Goal: Task Accomplishment & Management: Complete application form

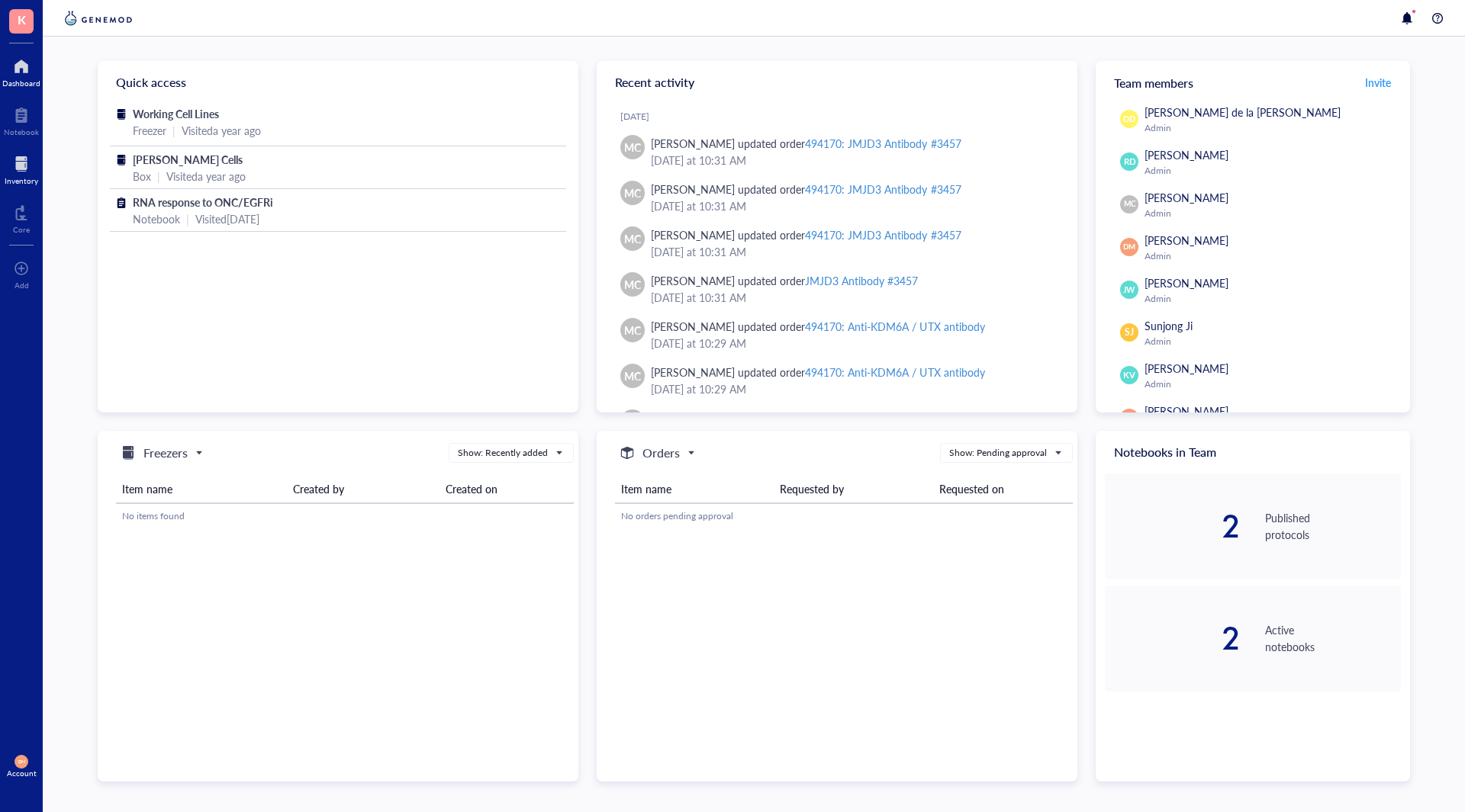
click at [19, 167] on div at bounding box center [21, 164] width 34 height 24
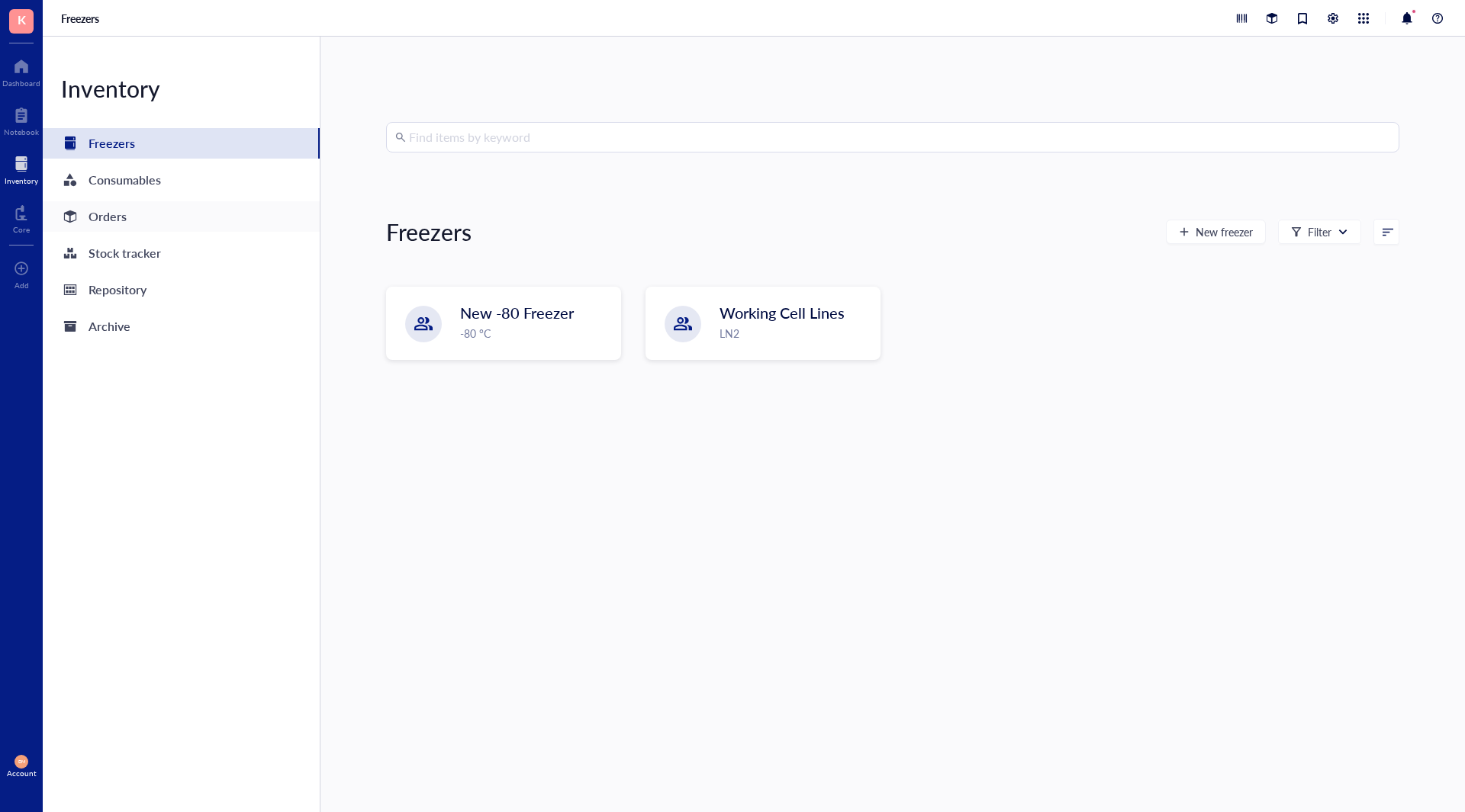
click at [103, 220] on div "Orders" at bounding box center [107, 217] width 38 height 21
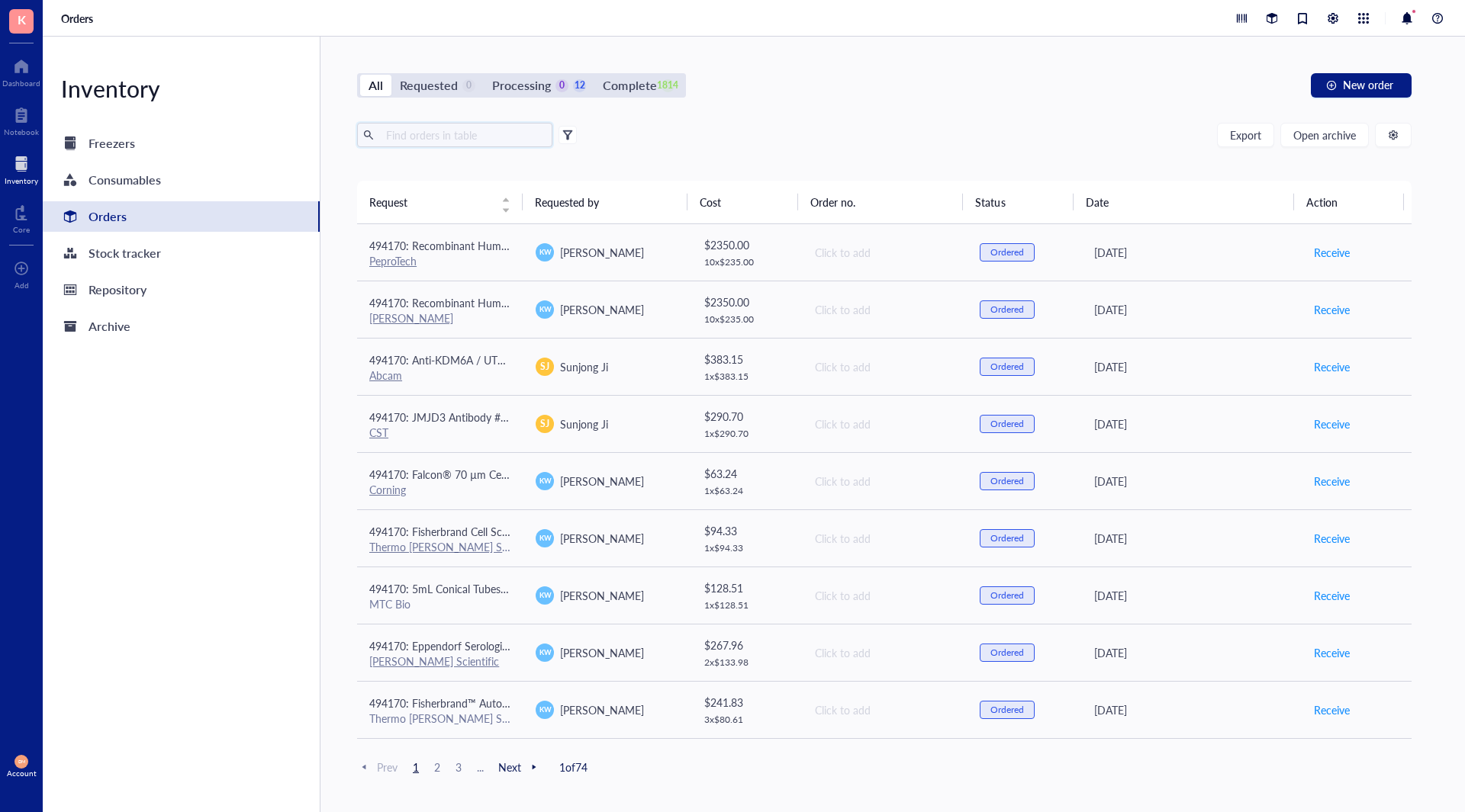
click at [422, 133] on input "text" at bounding box center [463, 135] width 167 height 23
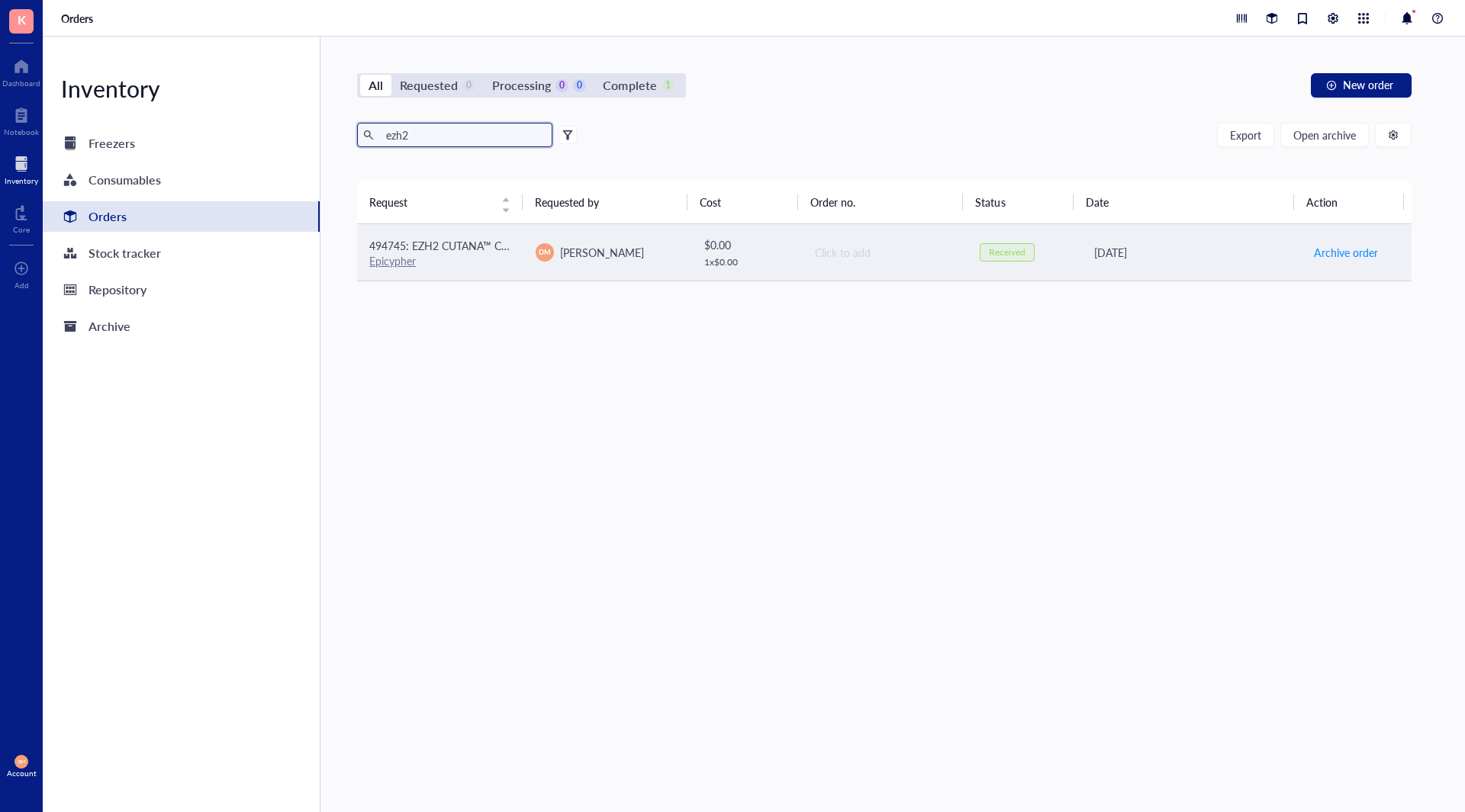
type input "ezh2"
click at [472, 258] on div "Epicypher" at bounding box center [440, 260] width 142 height 14
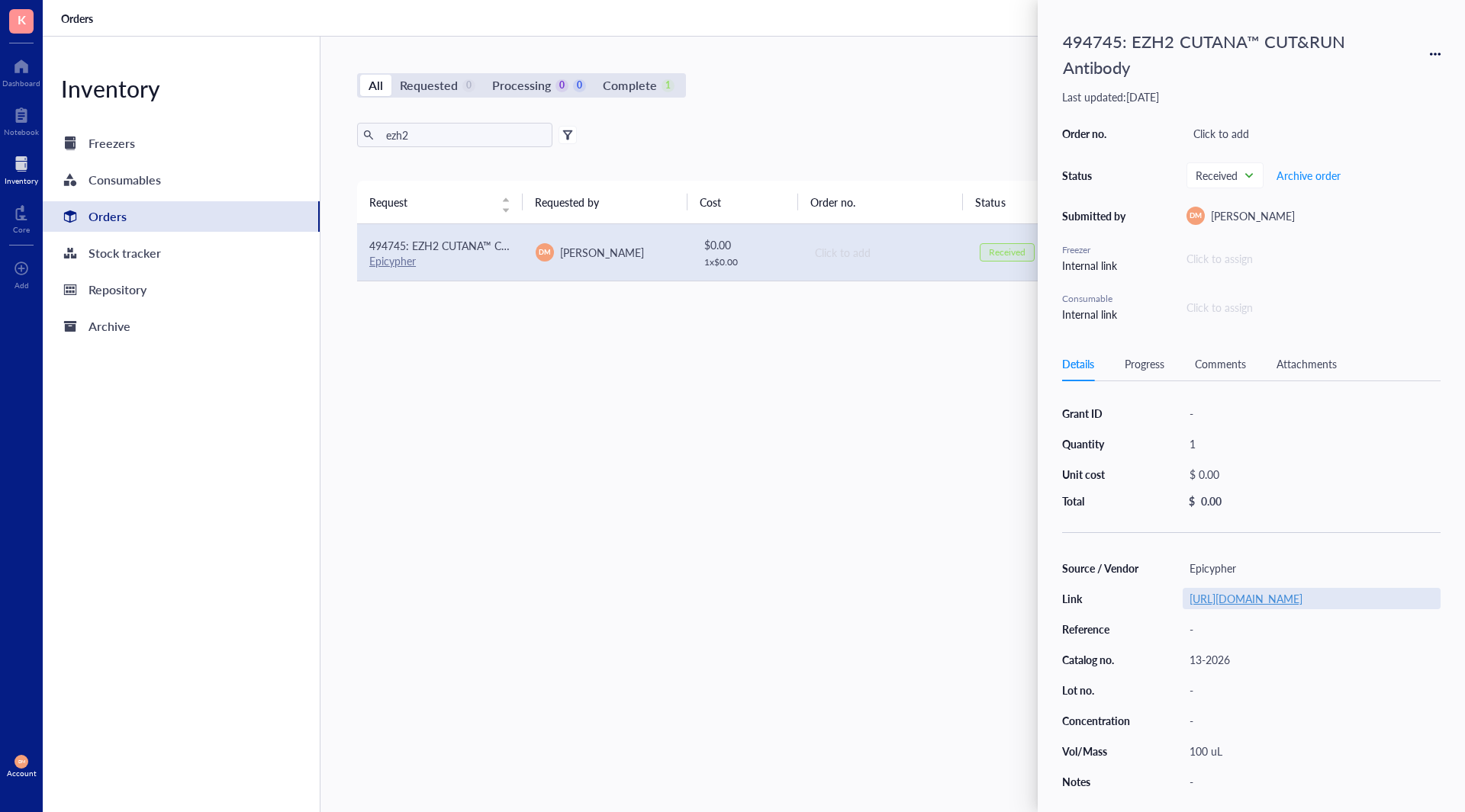
click at [1228, 597] on link "https://www.epicypher.com/products/antibodies/cutana-cut-run-antibodies/cut-run…" at bounding box center [1245, 599] width 113 height 15
drag, startPoint x: 577, startPoint y: 411, endPoint x: 559, endPoint y: 315, distance: 97.7
click at [579, 410] on div "Request Requested by Cost Order no. Status Date Action 494745: EZH2 CUTANA™ CUT…" at bounding box center [884, 460] width 1054 height 558
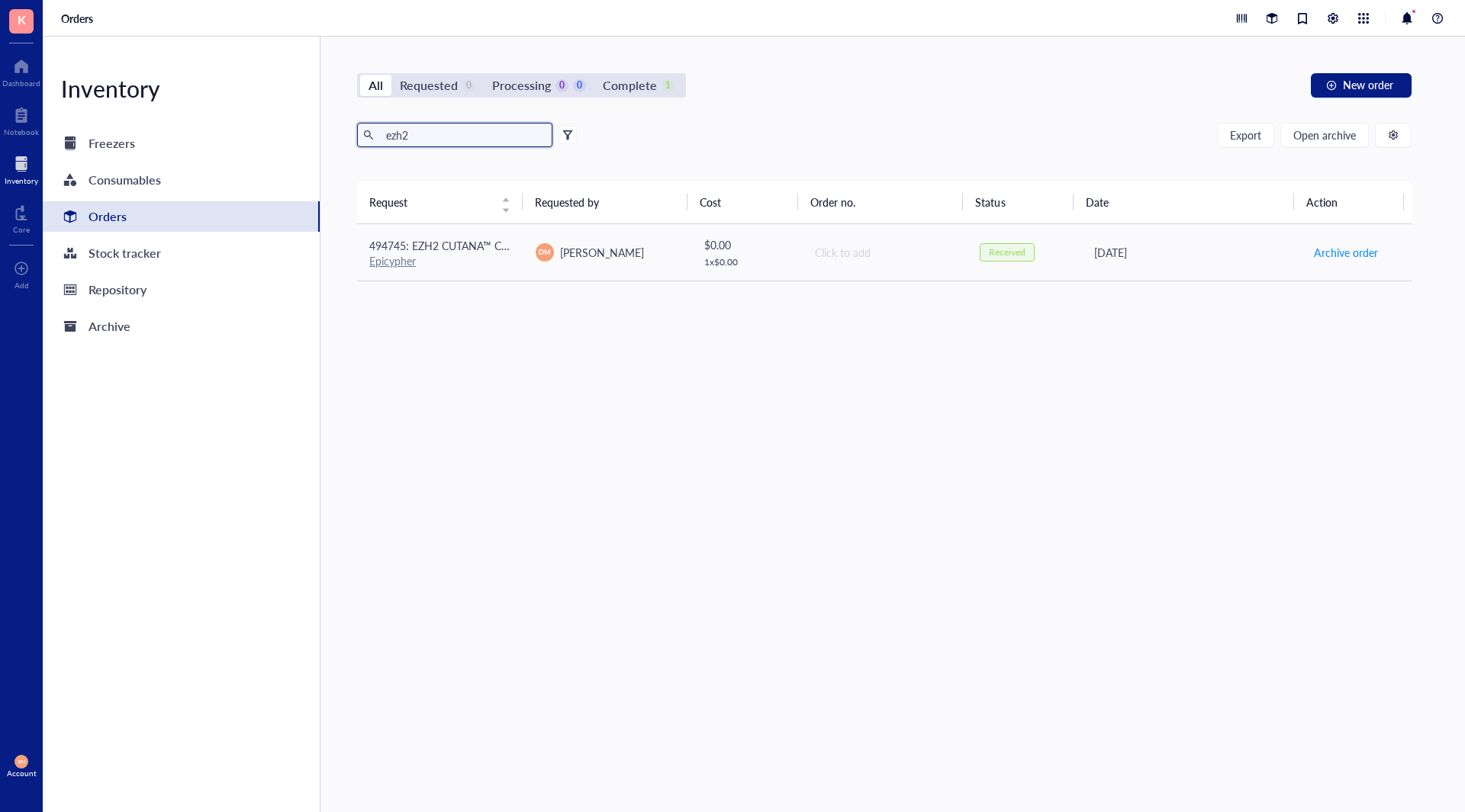
drag, startPoint x: 444, startPoint y: 128, endPoint x: 366, endPoint y: 130, distance: 78.0
click at [366, 130] on span "ezh2" at bounding box center [455, 135] width 196 height 24
click at [856, 541] on div "Request Requested by Cost Order no. Status Date Action 494745: EZH2 CUTANA™ CUT…" at bounding box center [884, 460] width 1054 height 558
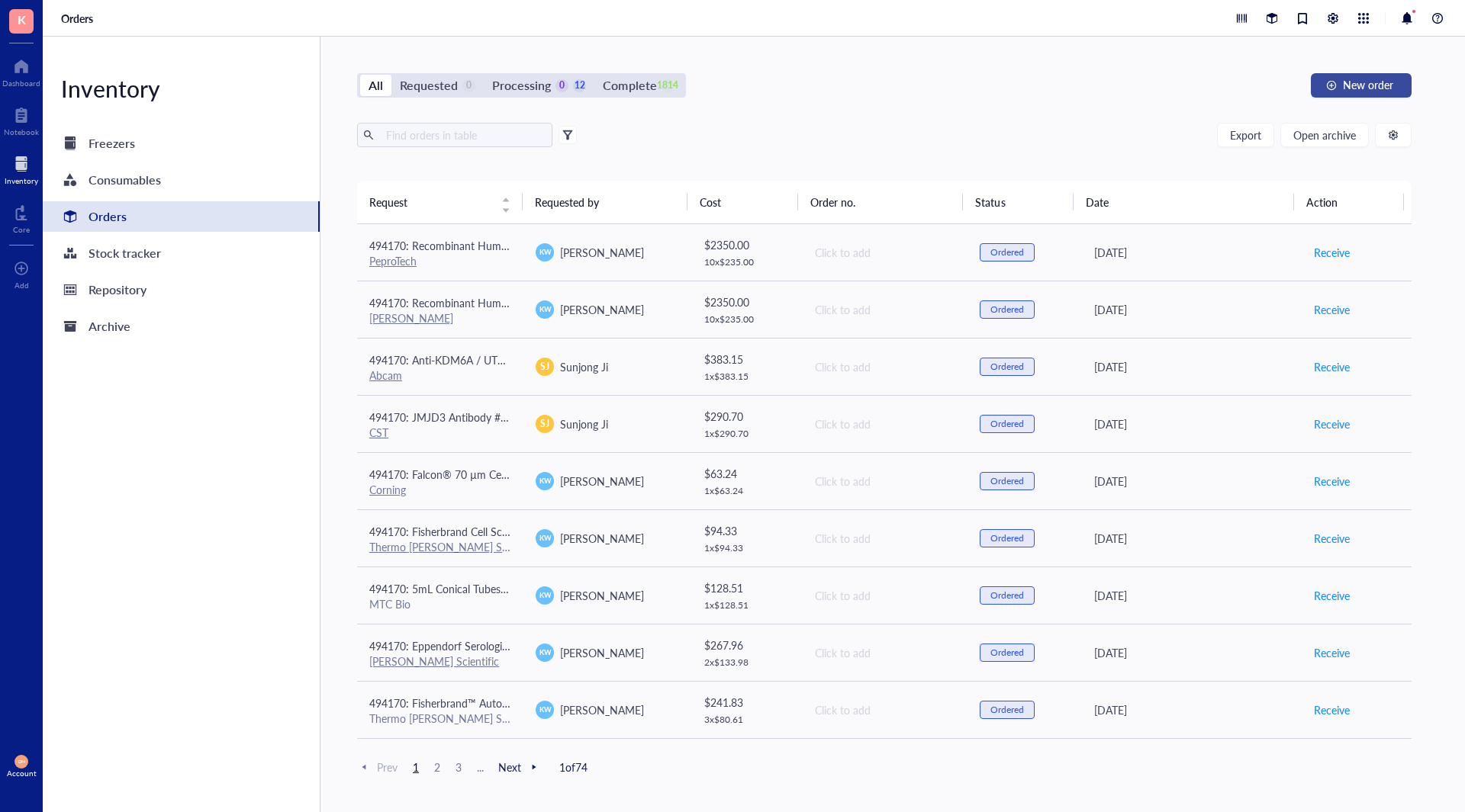
click at [1355, 79] on span "New order" at bounding box center [1368, 84] width 50 height 13
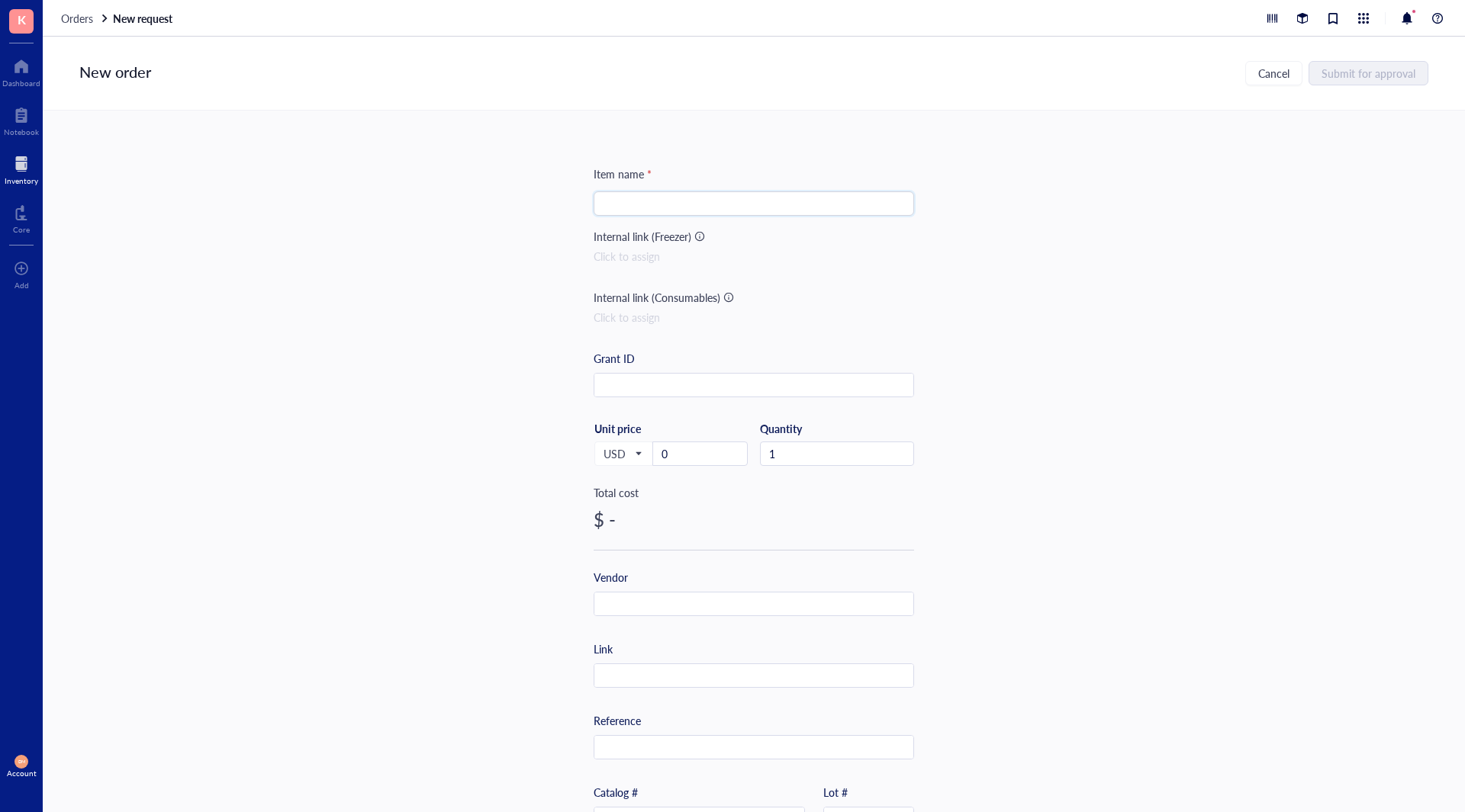
click at [656, 203] on input "search" at bounding box center [753, 204] width 302 height 23
paste input "https://www.cellsignal.com/products/primary-antibodies/ezh2-ac22-mouse-mab/3147"
type input "https://www.cellsignal.com/products/primary-antibodies/ezh2-ac22-mouse-mab/3147"
click at [649, 681] on input "text" at bounding box center [753, 676] width 319 height 24
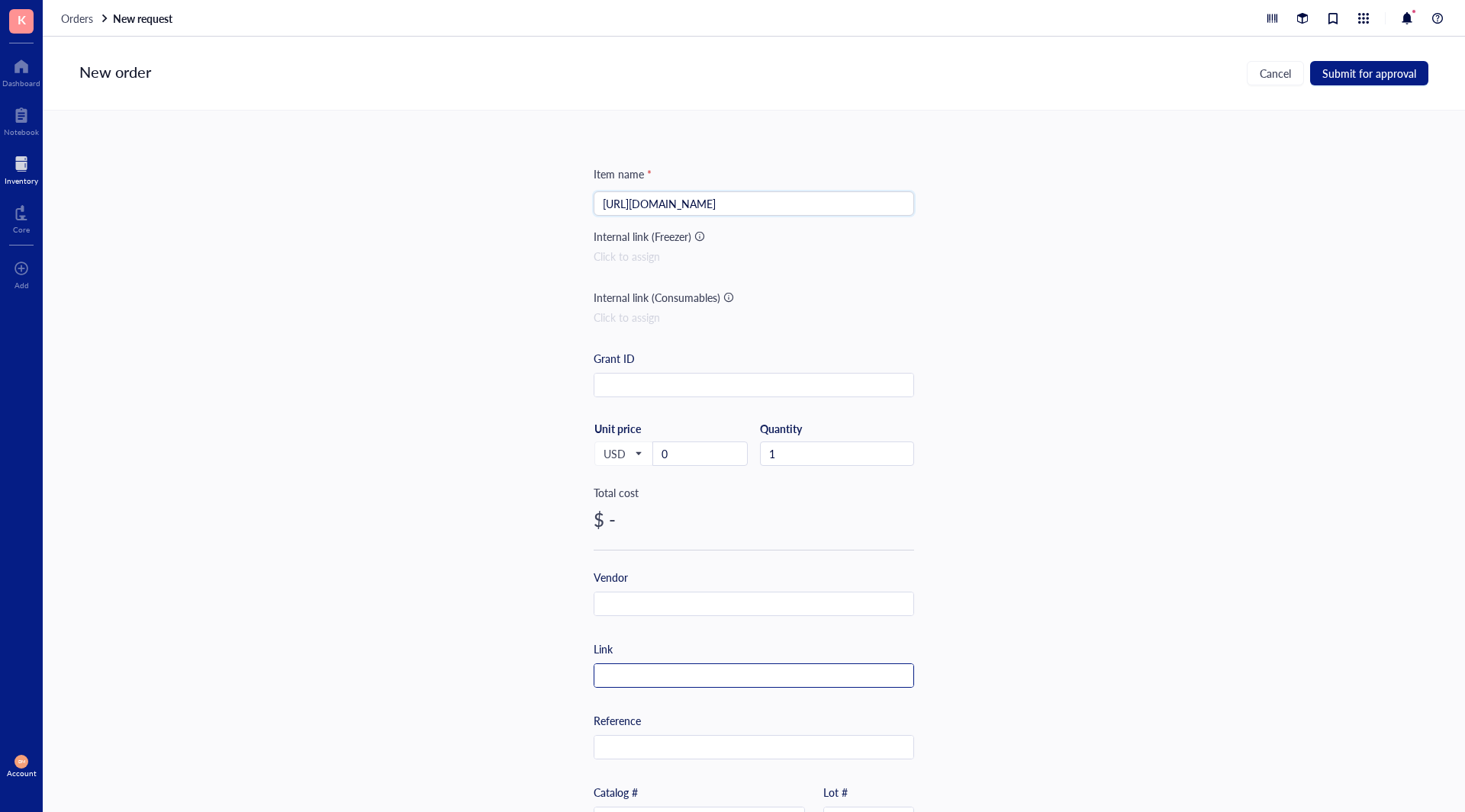
scroll to position [0, 0]
paste input "https://www.cellsignal.com/products/primary-antibodies/ezh2-ac22-mouse-mab/3147"
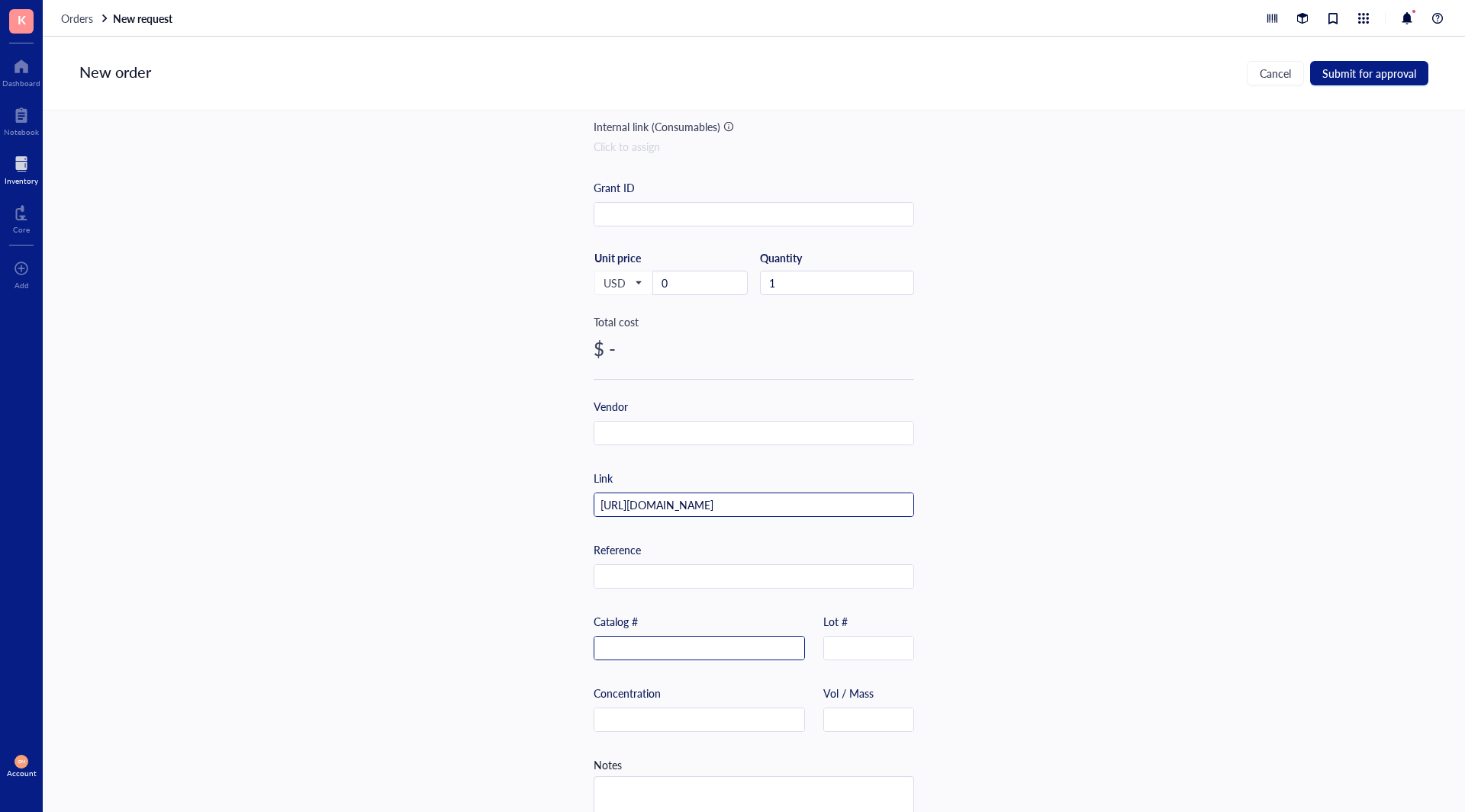
scroll to position [203, 0]
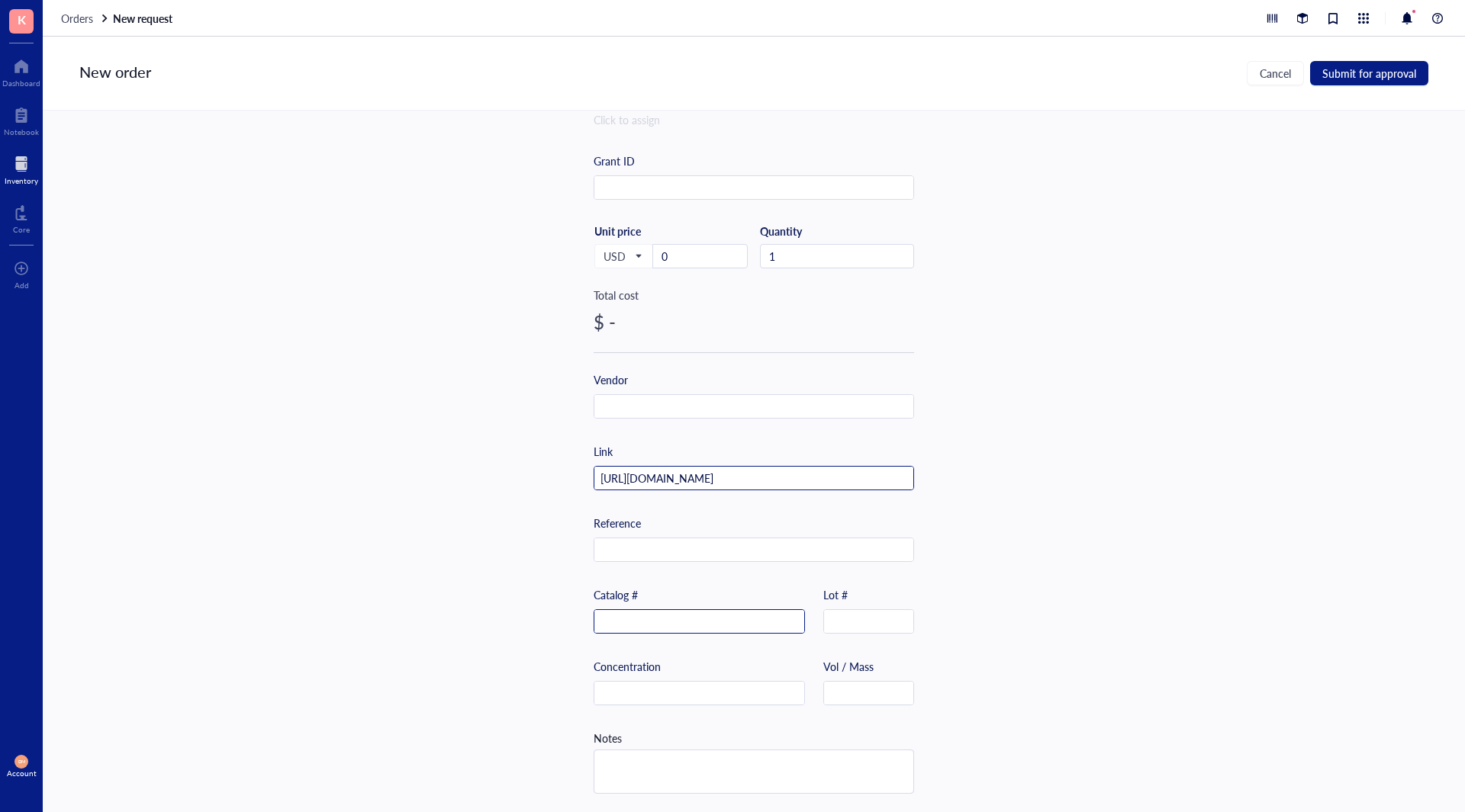
type input "https://www.cellsignal.com/products/primary-antibodies/ezh2-ac22-mouse-mab/3147"
click at [668, 621] on input "text" at bounding box center [699, 621] width 210 height 24
type input "3147"
click at [663, 471] on input "https://www.cellsignal.com/products/primary-antibodies/ezh2-ac22-mouse-mab/3147" at bounding box center [753, 478] width 319 height 24
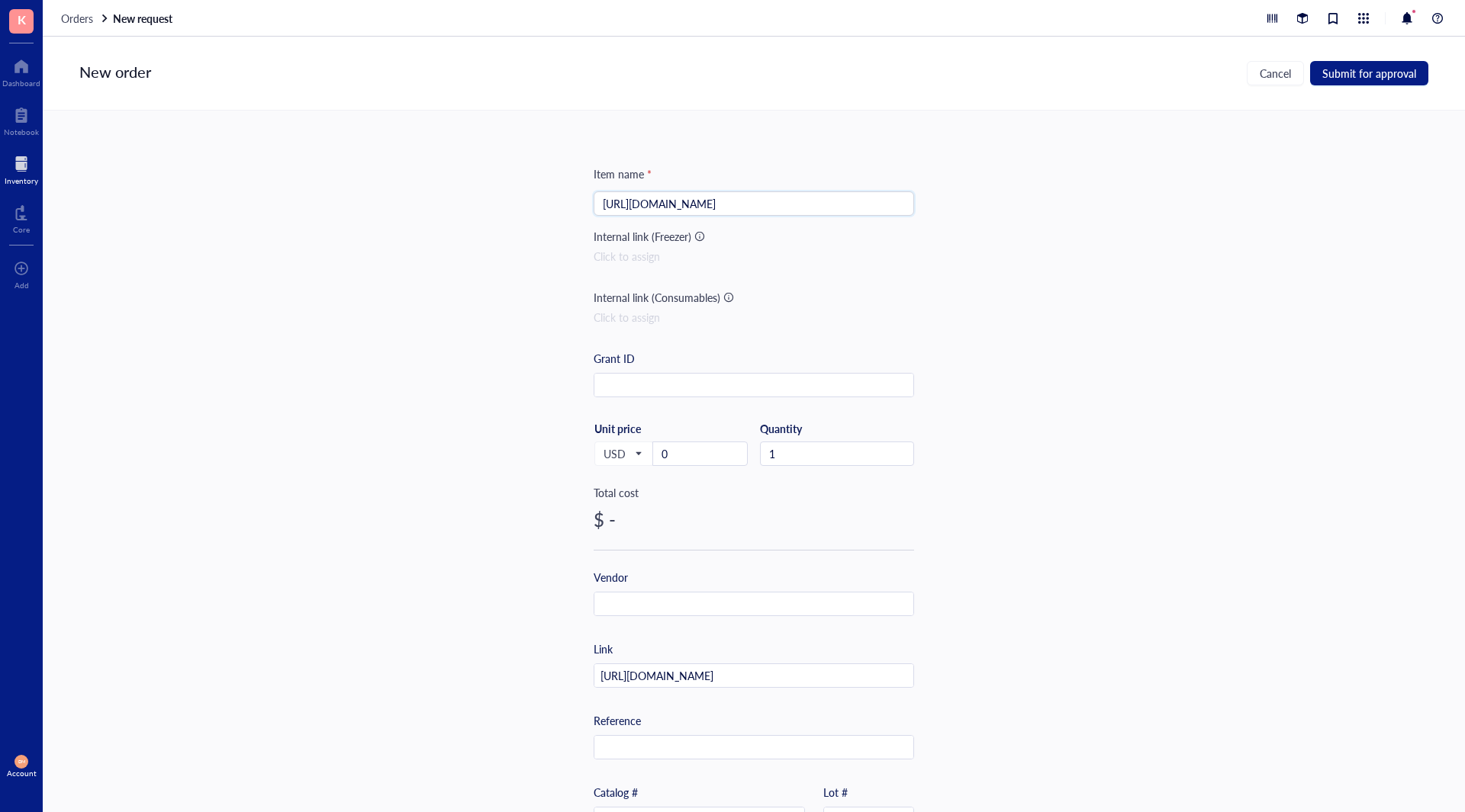
scroll to position [0, 105]
drag, startPoint x: 602, startPoint y: 204, endPoint x: 1046, endPoint y: 195, distance: 444.1
click at [1046, 195] on div "Item name * https://www.cellsignal.com/products/primary-antibodies/ezh2-ac22-mo…" at bounding box center [753, 461] width 1422 height 702
type input "h"
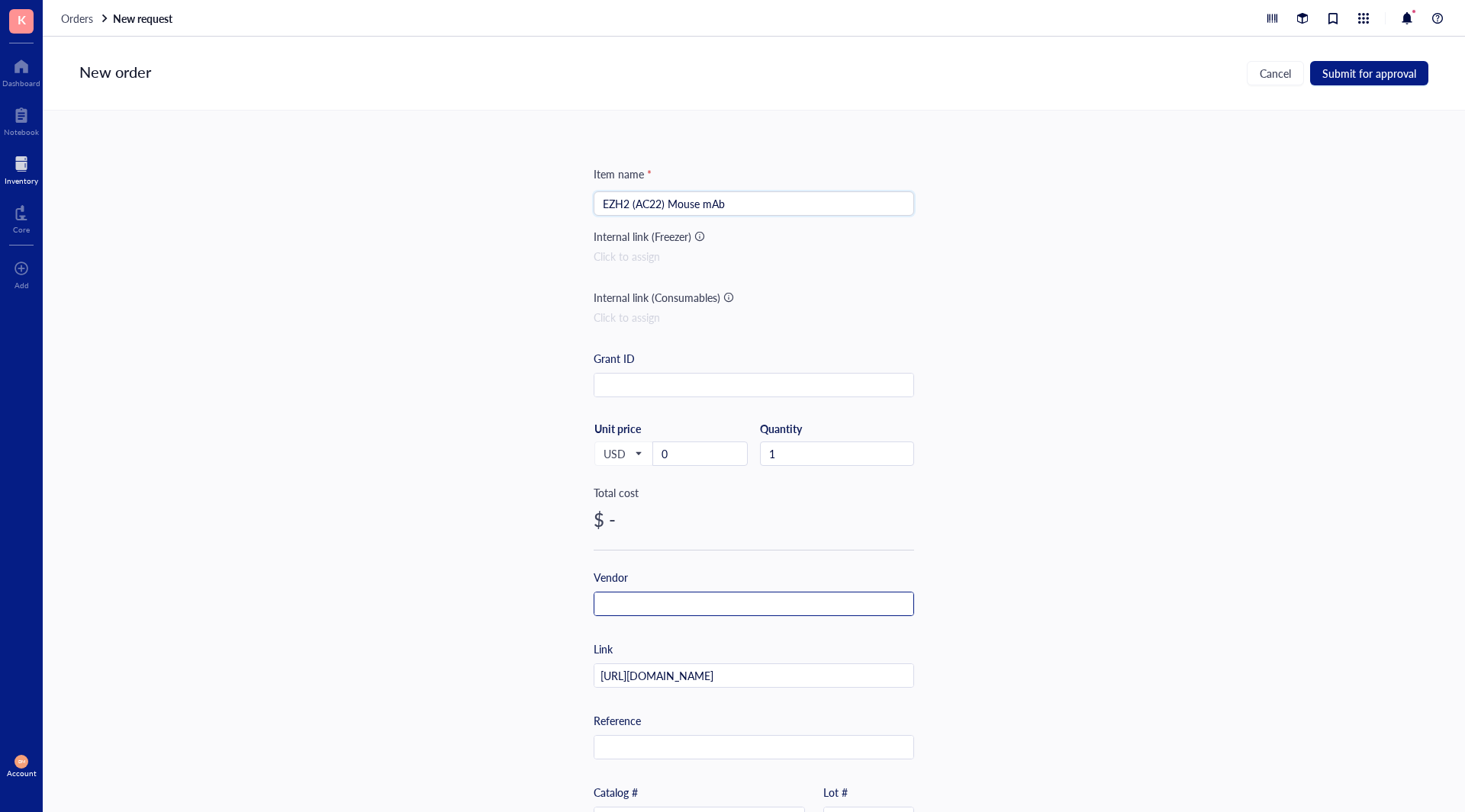
type input "EZH2 (AC22) Mouse mAb"
click at [623, 601] on input "text" at bounding box center [753, 604] width 319 height 24
type input "CST"
click at [1106, 553] on div "Item name * EZH2 (AC22) Mouse mAb Internal link (Freezer) Click to assign Inter…" at bounding box center [753, 461] width 1422 height 702
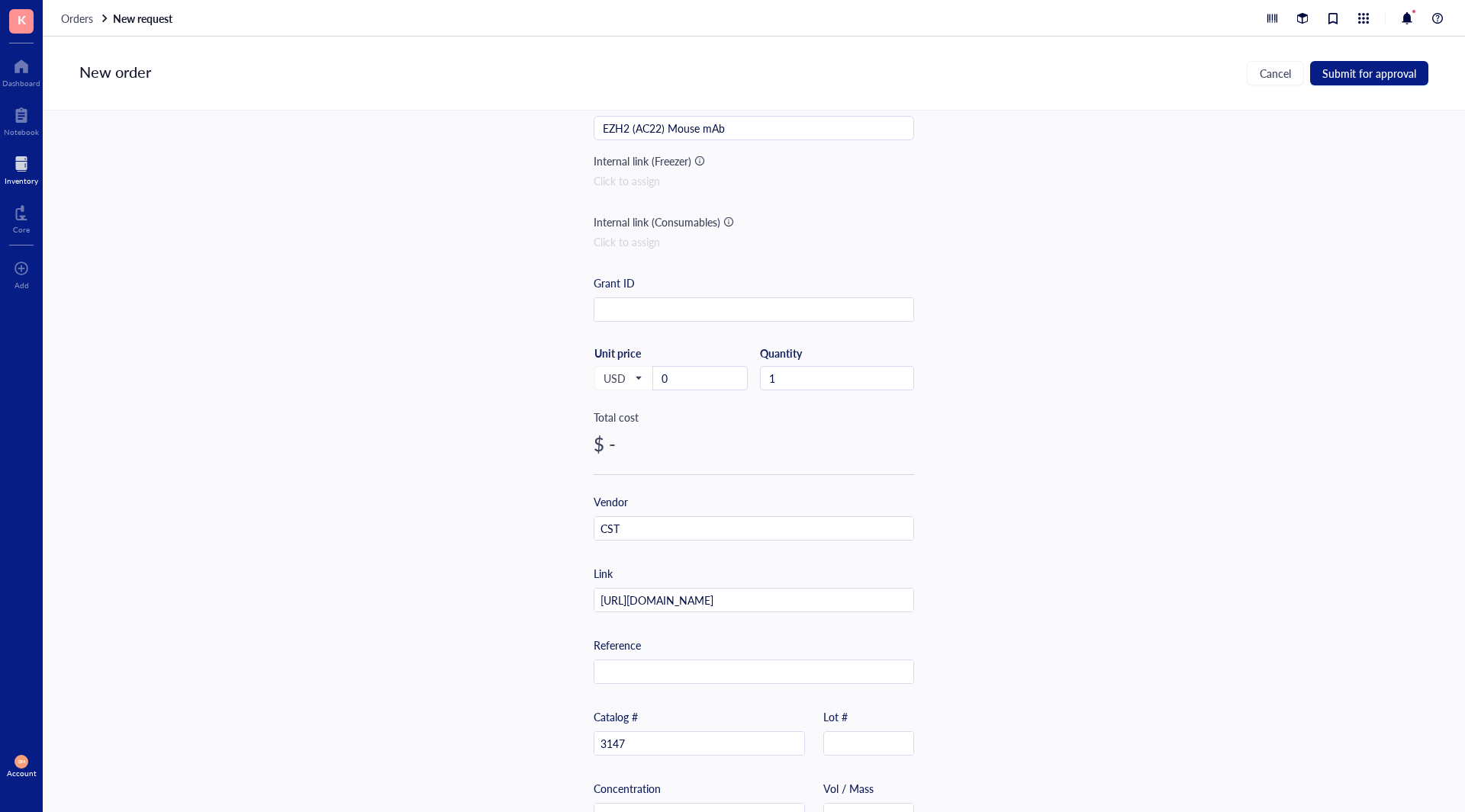
scroll to position [203, 0]
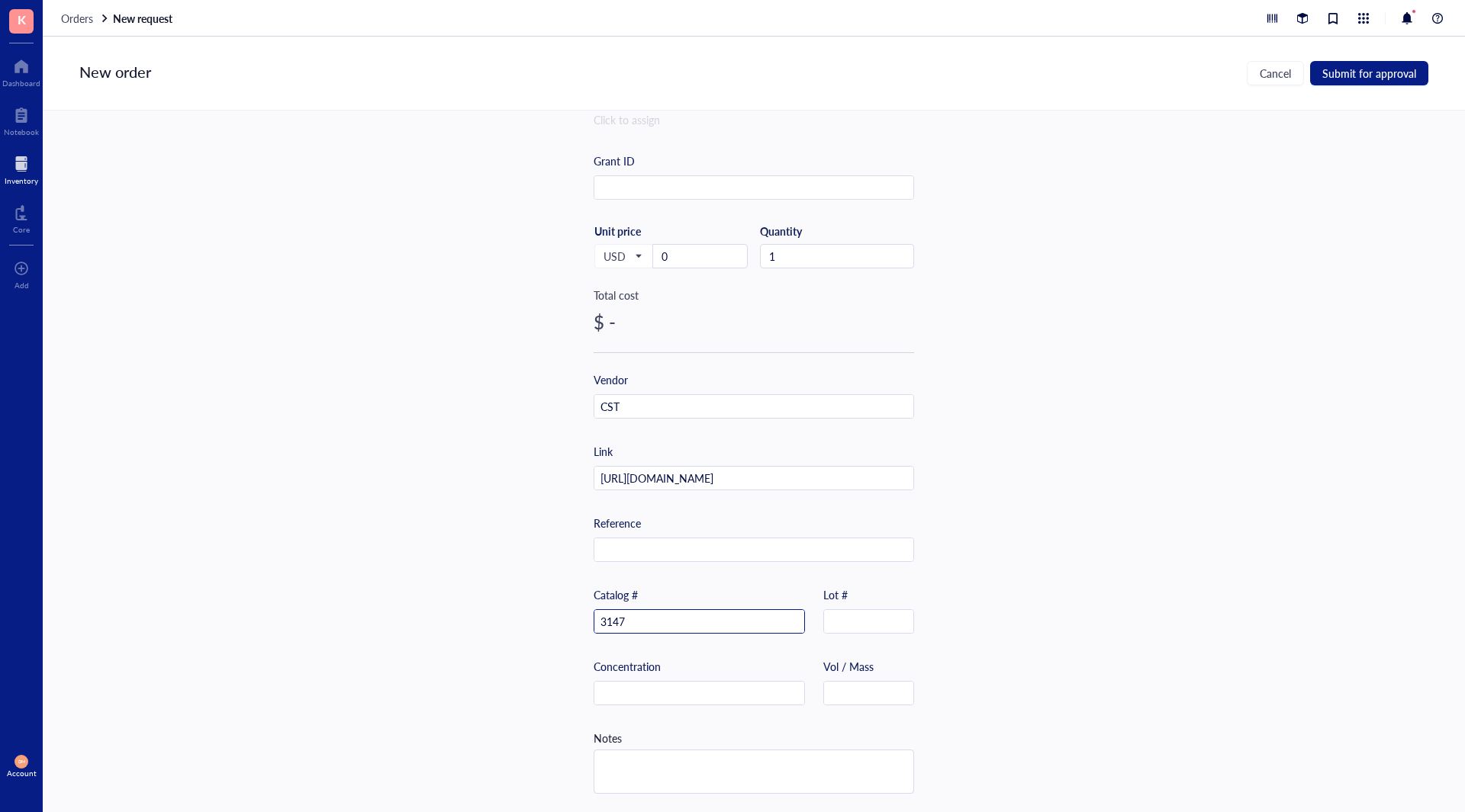
click at [637, 617] on input "3147" at bounding box center [699, 621] width 210 height 24
type input "3147T"
click at [862, 691] on input "text" at bounding box center [869, 693] width 89 height 24
type input "20 uL"
click at [980, 464] on div "Item name * EZH2 (AC22) Mouse mAb Internal link (Freezer) Click to assign Inter…" at bounding box center [753, 461] width 1422 height 702
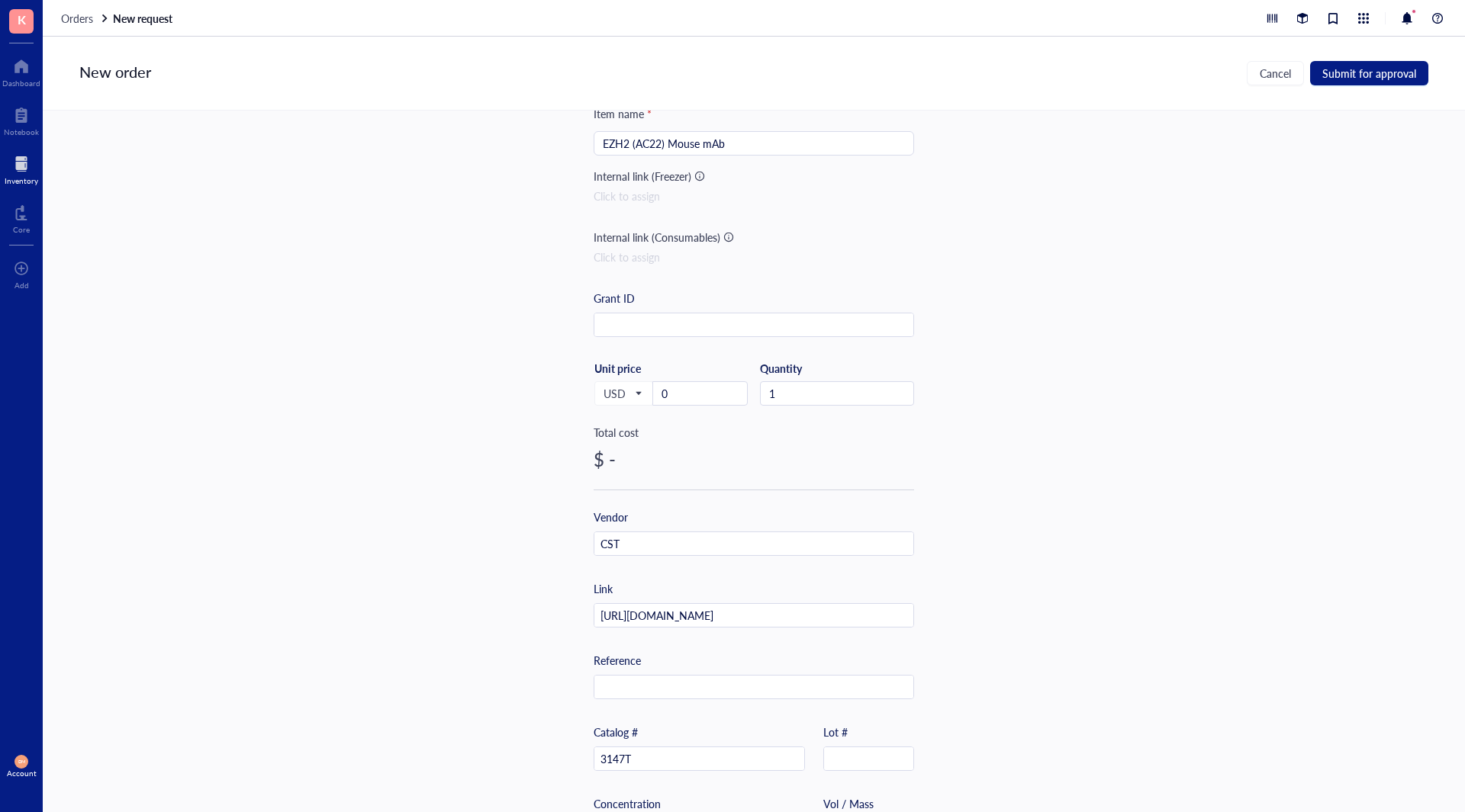
scroll to position [0, 0]
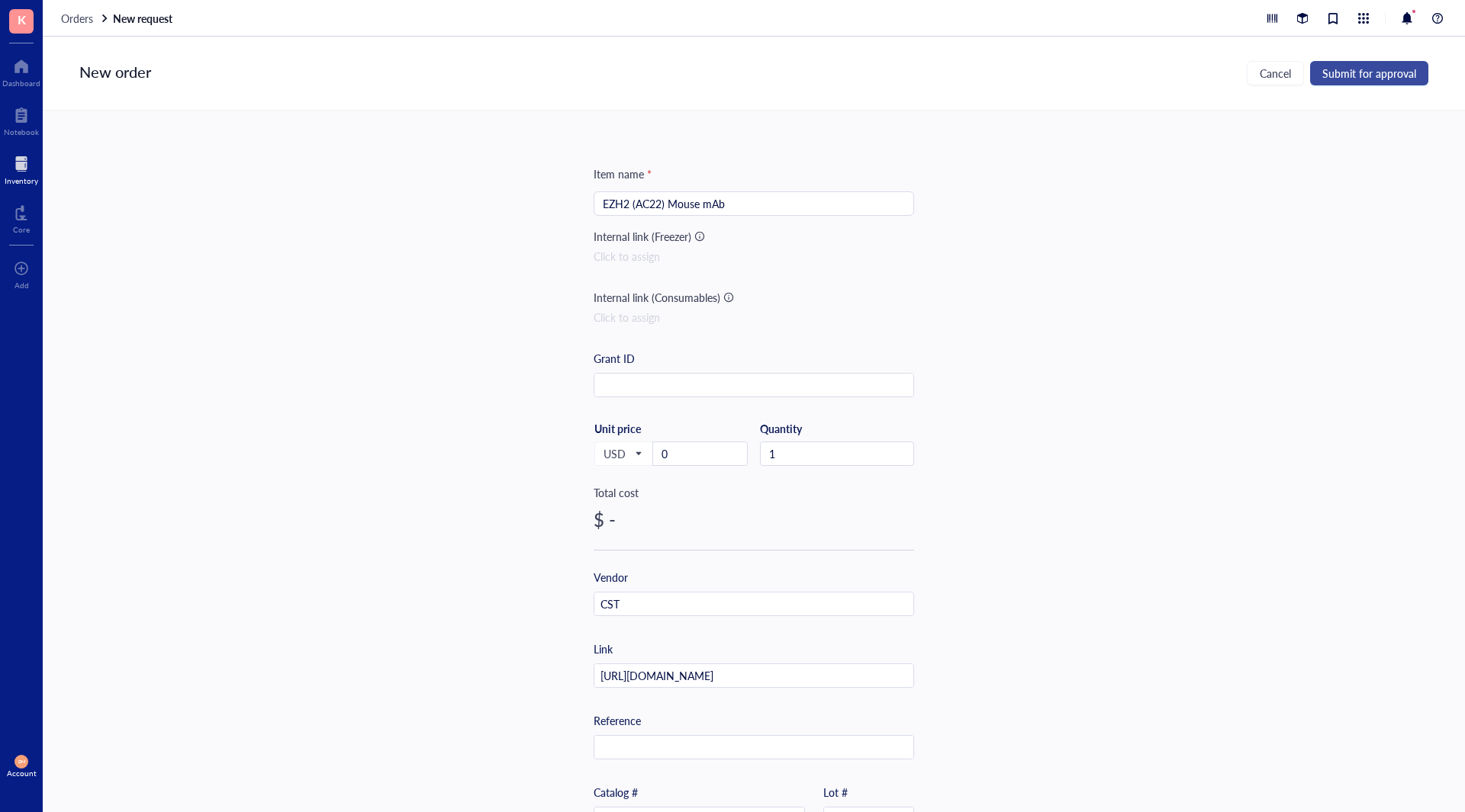
click at [1392, 61] on div "New order Cancel Submit for approval" at bounding box center [753, 74] width 1422 height 74
click at [1390, 64] on button "Submit for approval" at bounding box center [1369, 73] width 118 height 24
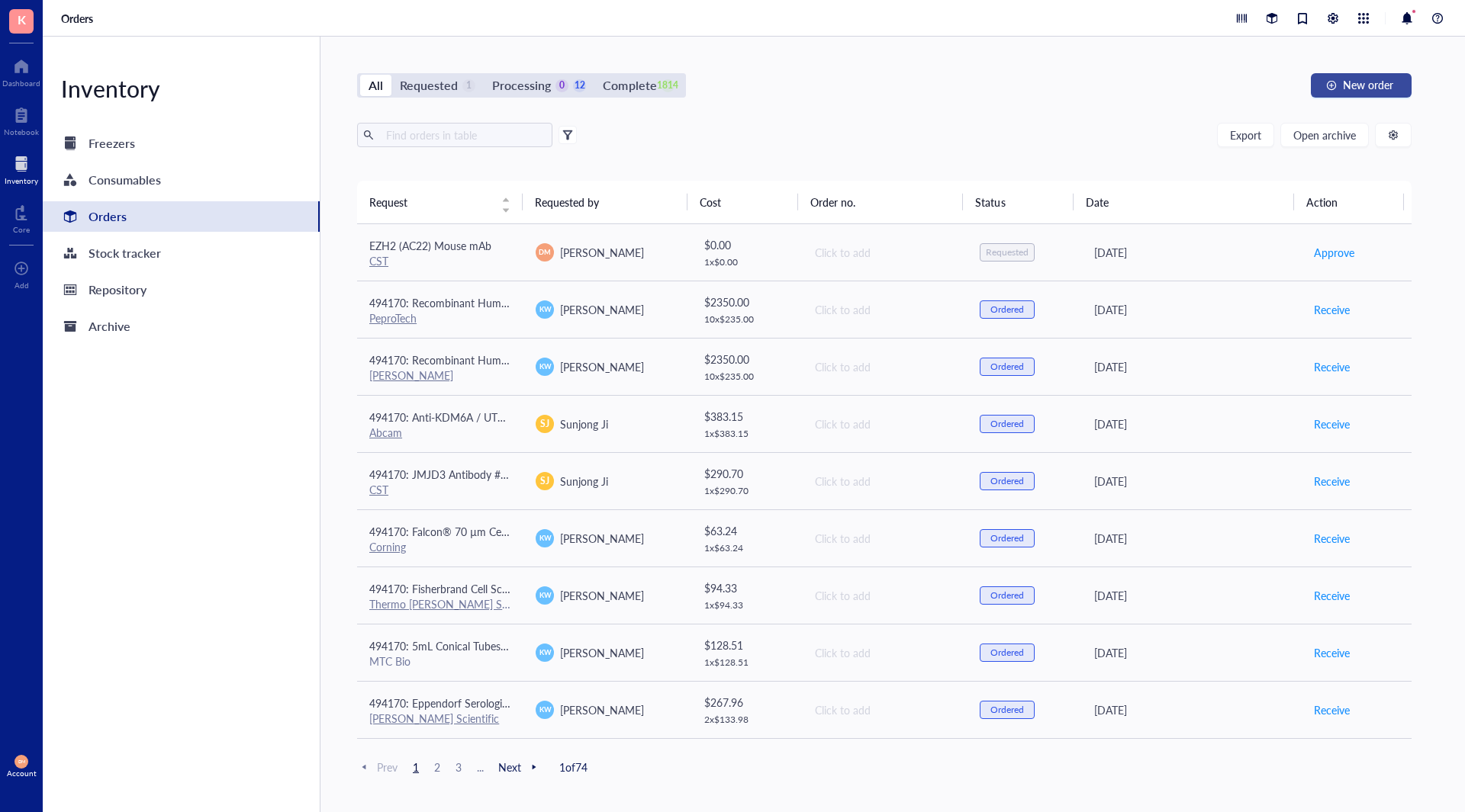
click at [1366, 85] on span "New order" at bounding box center [1368, 84] width 50 height 13
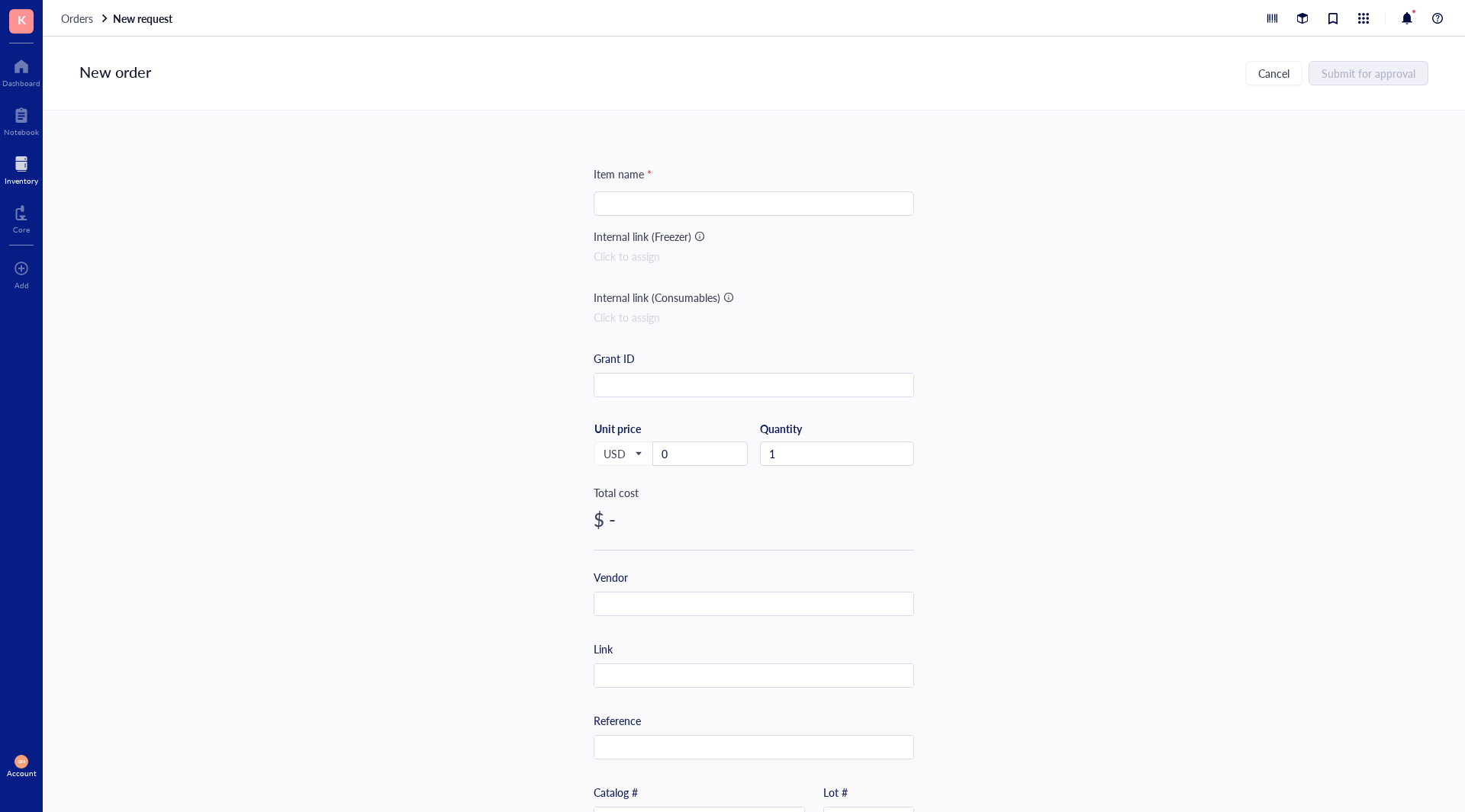
click at [669, 208] on input "search" at bounding box center [753, 204] width 302 height 23
click at [674, 666] on input "text" at bounding box center [753, 676] width 319 height 24
paste input "https://www.sigmaaldrich.com/US/en/product/mm/05764"
type input "https://www.sigmaaldrich.com/US/en/product/mm/05764"
click at [674, 595] on input "text" at bounding box center [753, 604] width 319 height 24
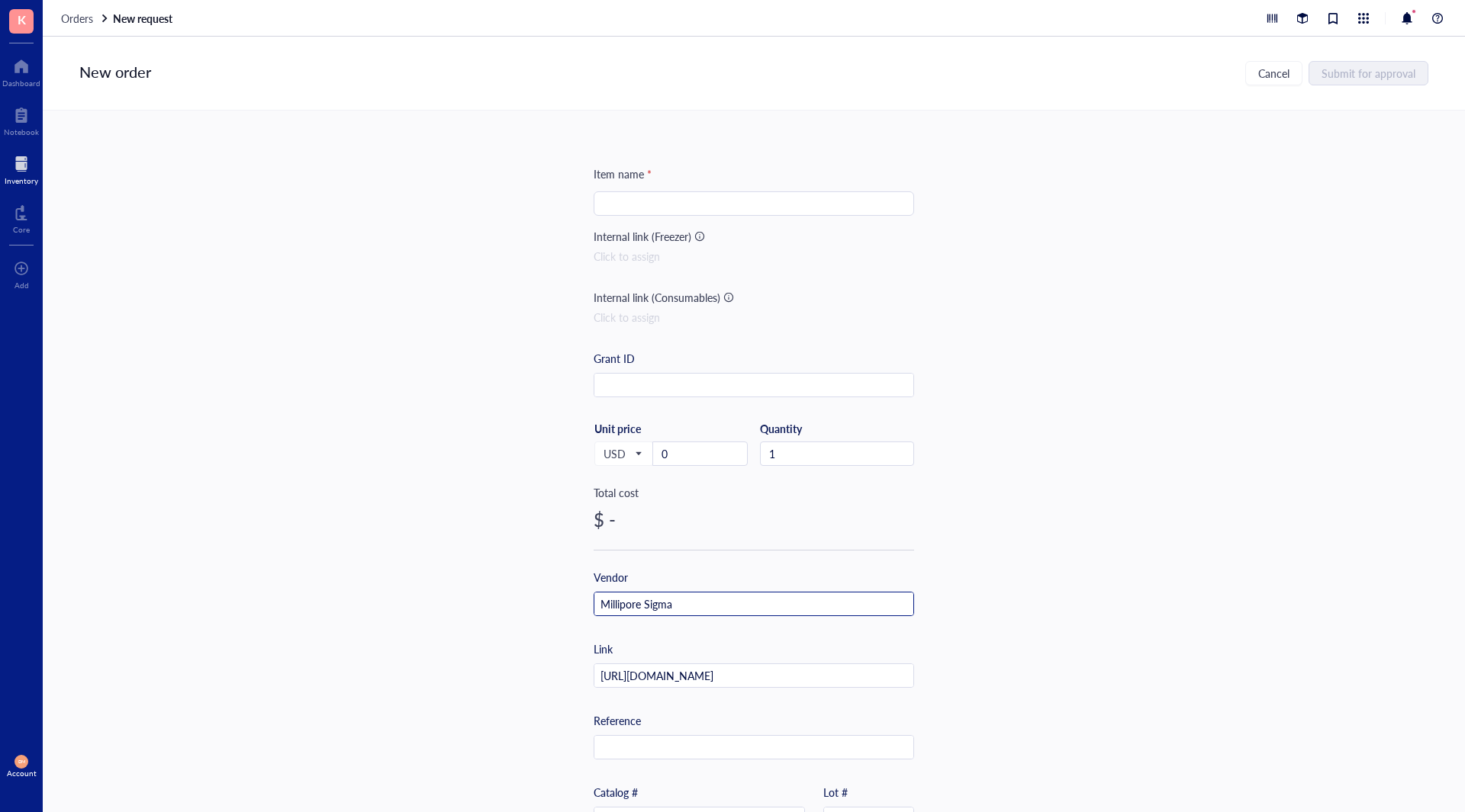
type input "Millipore Sigma"
click at [627, 208] on input "search" at bounding box center [753, 204] width 302 height 23
paste input "Anti-MLL/HRX Antibody, NT., clone N4.4"
type input "Anti-MLL/HRX Antibody, NT., clone N4.4"
click at [971, 237] on div "Item name * Anti-MLL/HRX Antibody, NT., clone N4.4 Anti-MLL/HRX Antibody, NT., …" at bounding box center [753, 461] width 1422 height 702
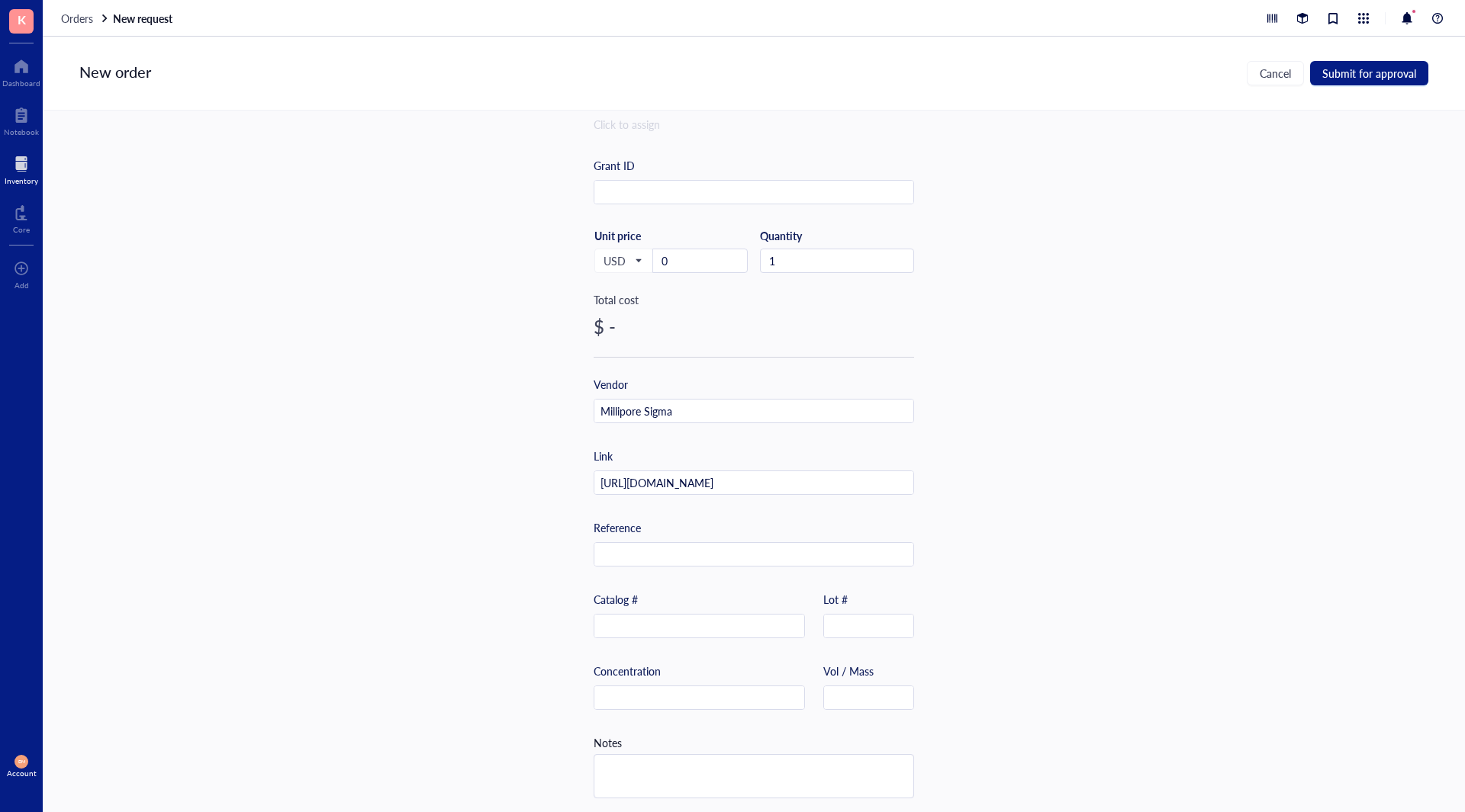
scroll to position [203, 0]
click at [649, 620] on input "text" at bounding box center [699, 621] width 210 height 24
paste input "05-764"
type input "05-764"
click at [972, 598] on div "Item name * Anti-MLL/HRX Antibody, NT., clone N4.4 Internal link (Freezer) Clic…" at bounding box center [753, 461] width 1422 height 702
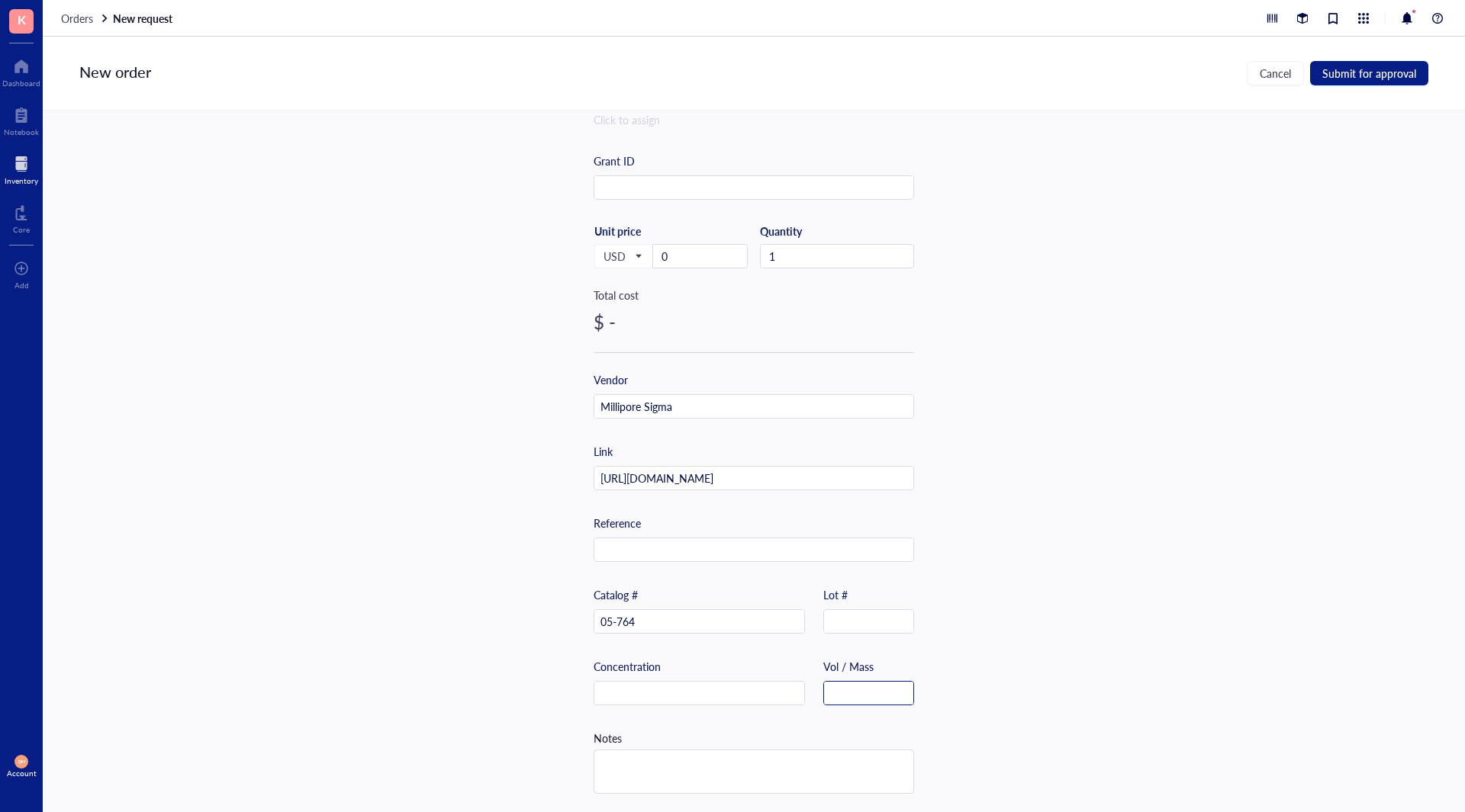
click at [860, 681] on input "text" at bounding box center [869, 693] width 89 height 24
type input "200 uG"
click at [939, 642] on div "Item name * Anti-MLL/HRX Antibody, NT., clone N4.4 Internal link (Freezer) Clic…" at bounding box center [753, 461] width 1422 height 702
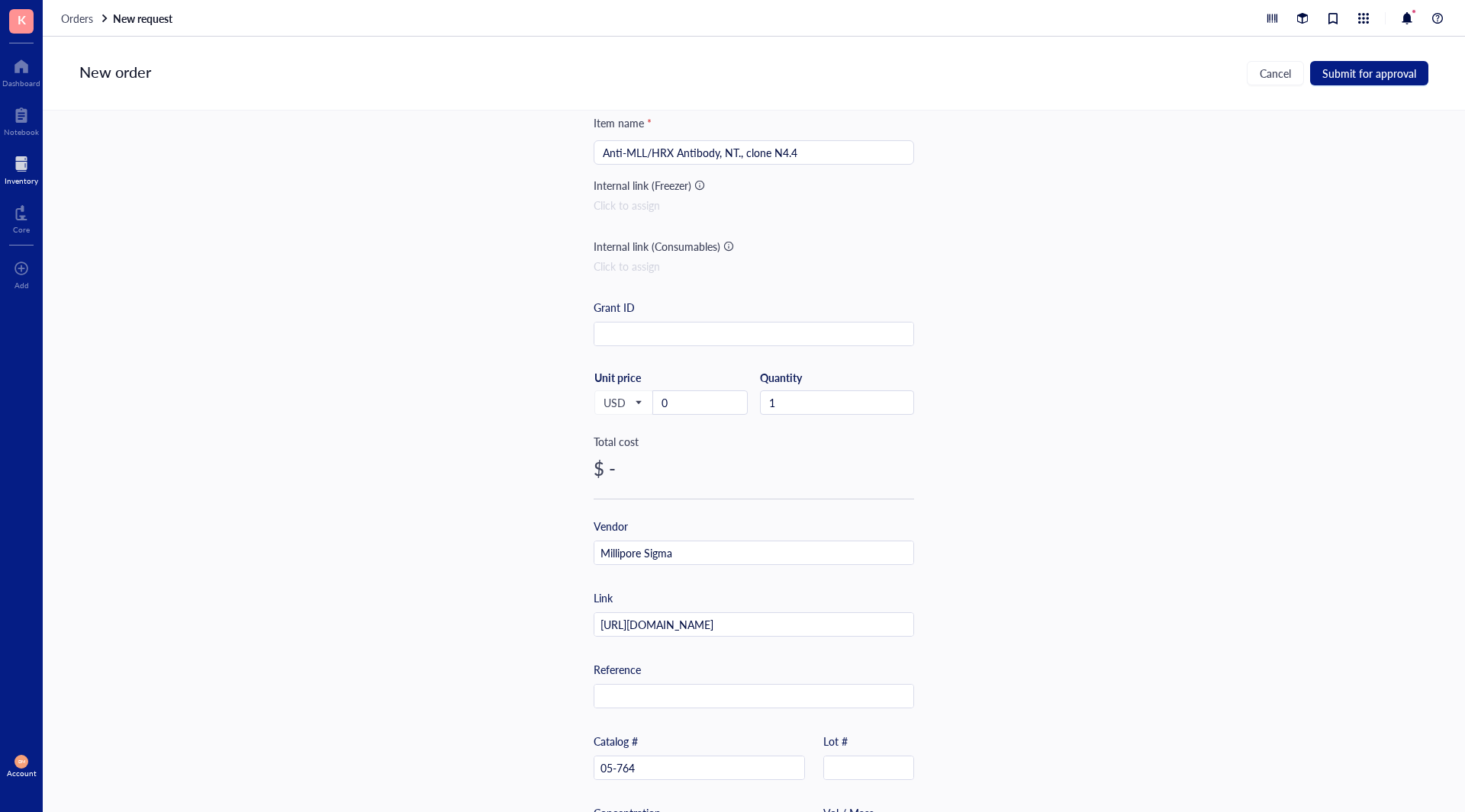
scroll to position [0, 0]
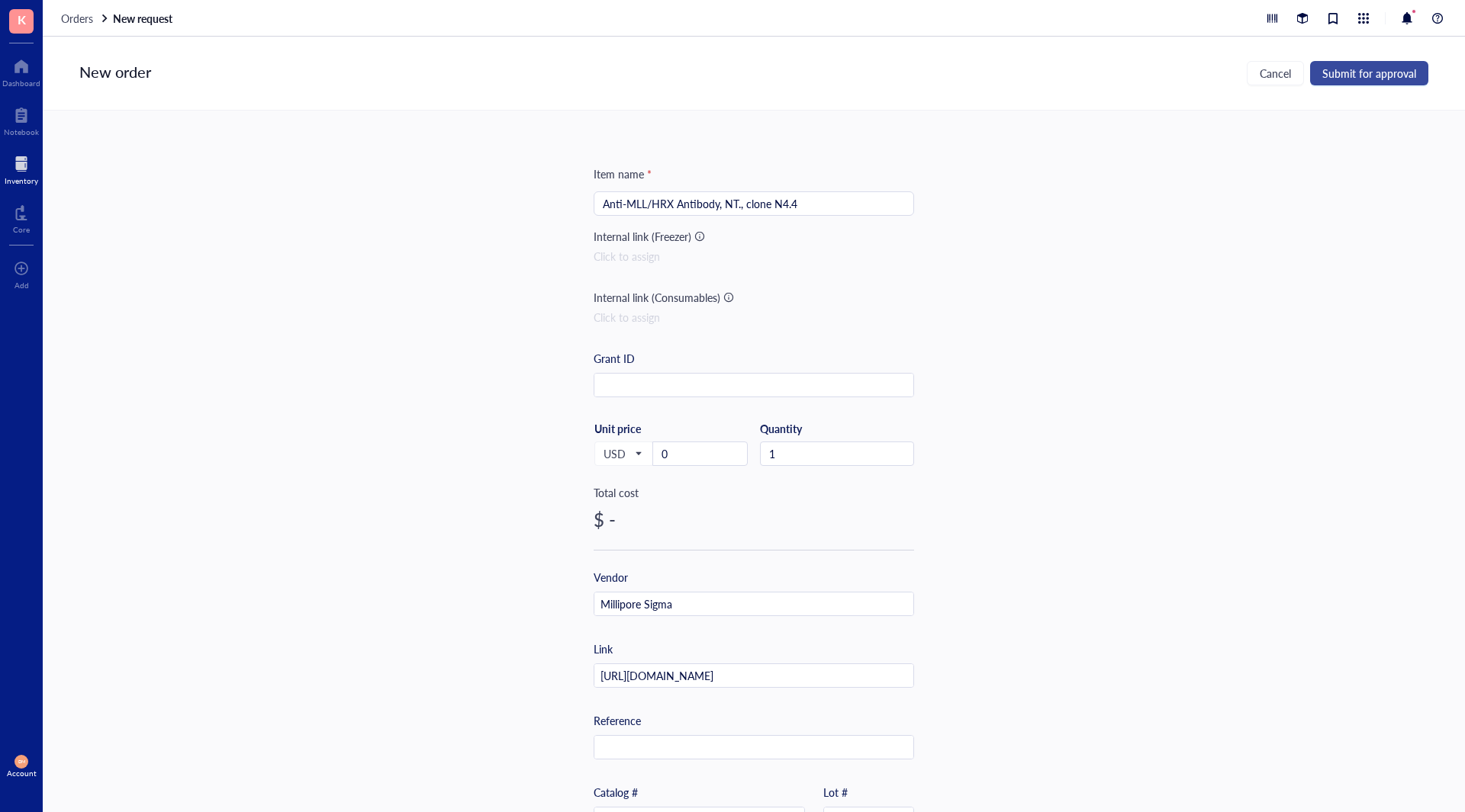
click at [1355, 78] on span "Submit for approval" at bounding box center [1368, 73] width 94 height 13
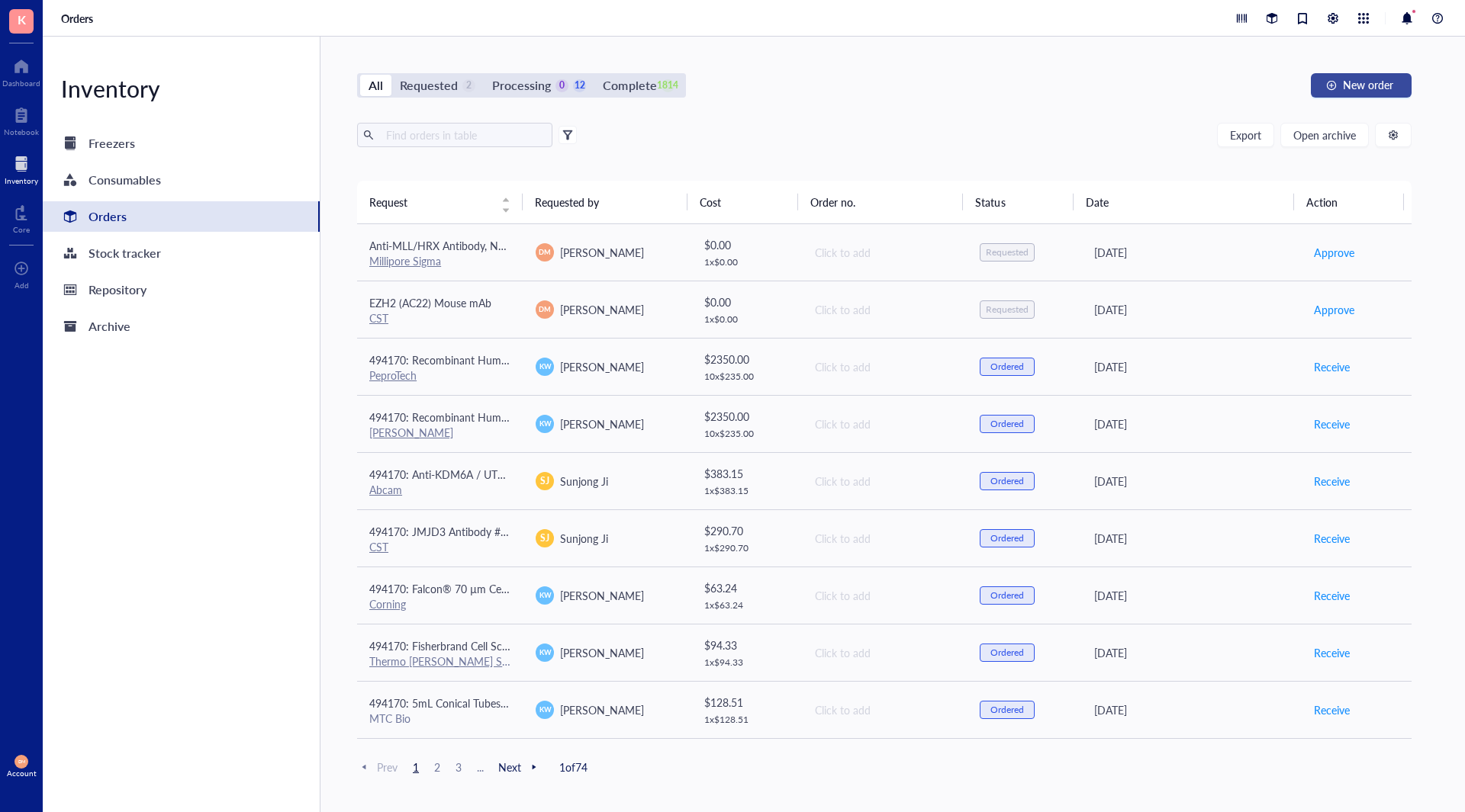
click at [1371, 94] on button "New order" at bounding box center [1361, 85] width 101 height 24
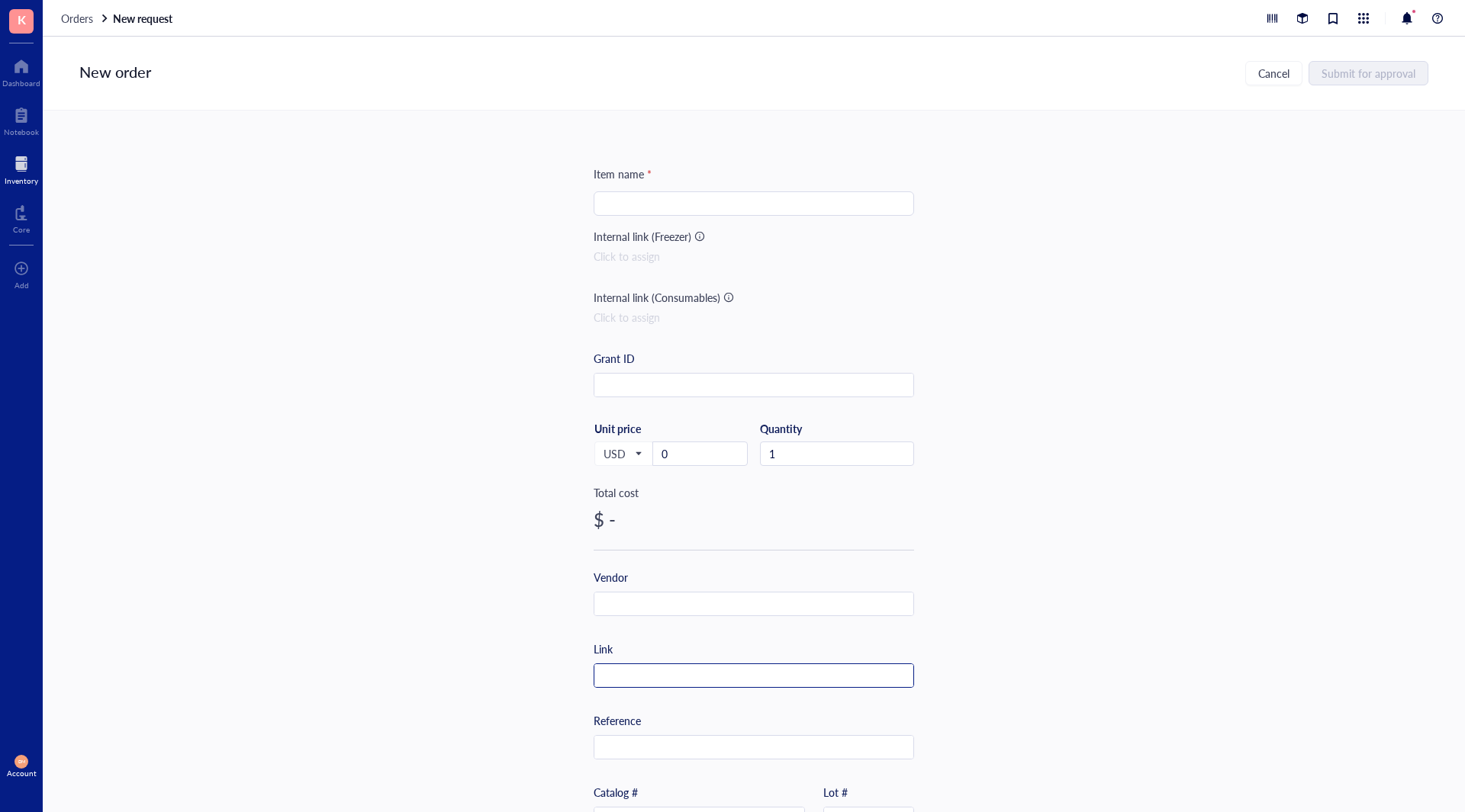
click at [653, 681] on input "text" at bounding box center [753, 676] width 319 height 24
paste input "https://www.thermofisher.com/antibody/product/MA5-26764.html?CID=AFLCA-MA5-26764"
type input "https://www.thermofisher.com/antibody/product/MA5-26764.html?CID=AFLCA-MA5-26764"
click at [615, 602] on input "text" at bounding box center [753, 604] width 319 height 24
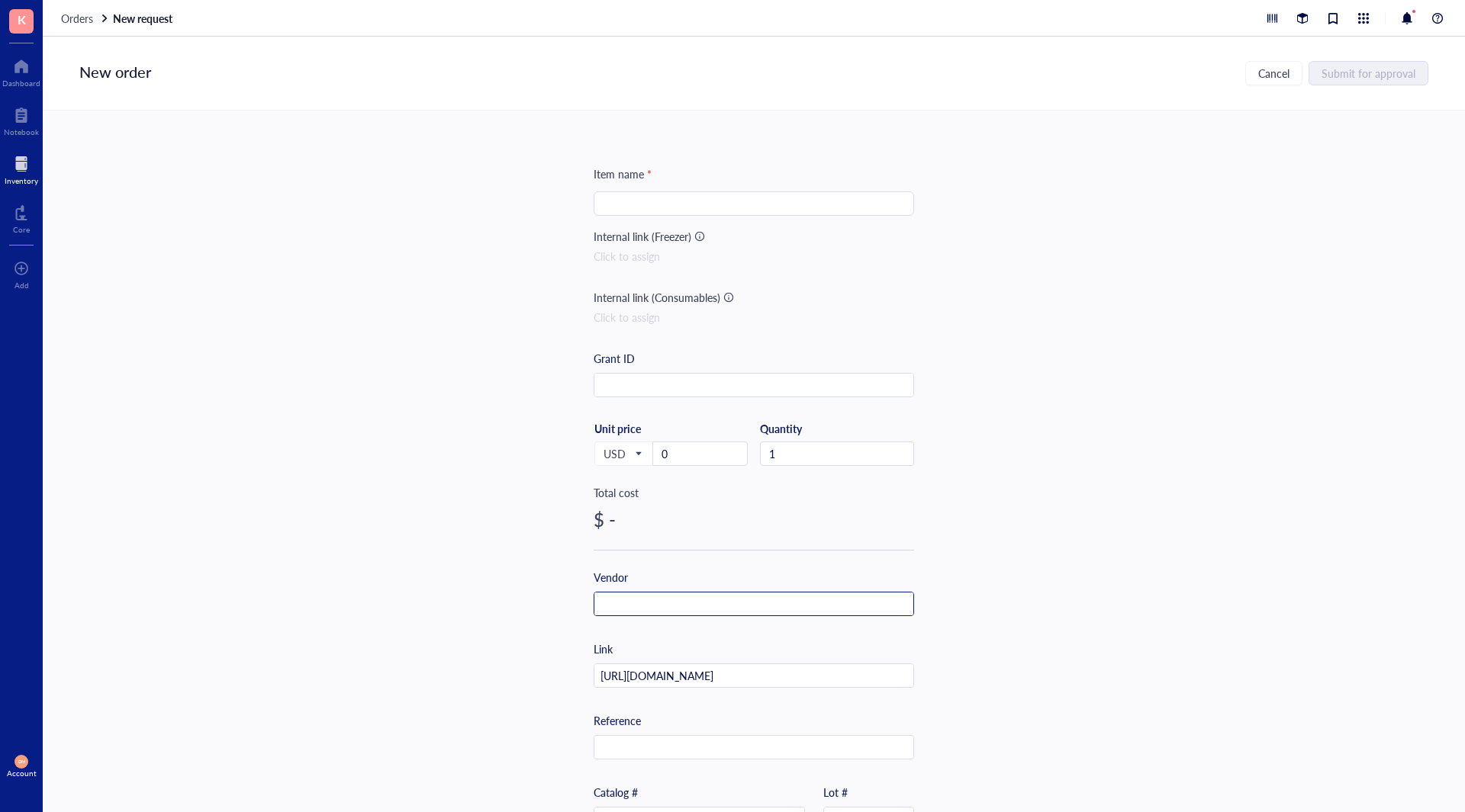
scroll to position [0, 0]
type input "Thermo Fisher"
click at [865, 521] on div "$ -" at bounding box center [753, 519] width 320 height 24
click at [656, 195] on input "search" at bounding box center [753, 204] width 302 height 23
paste input "SETD1A Monoclonal Antibody (OTI7B7)"
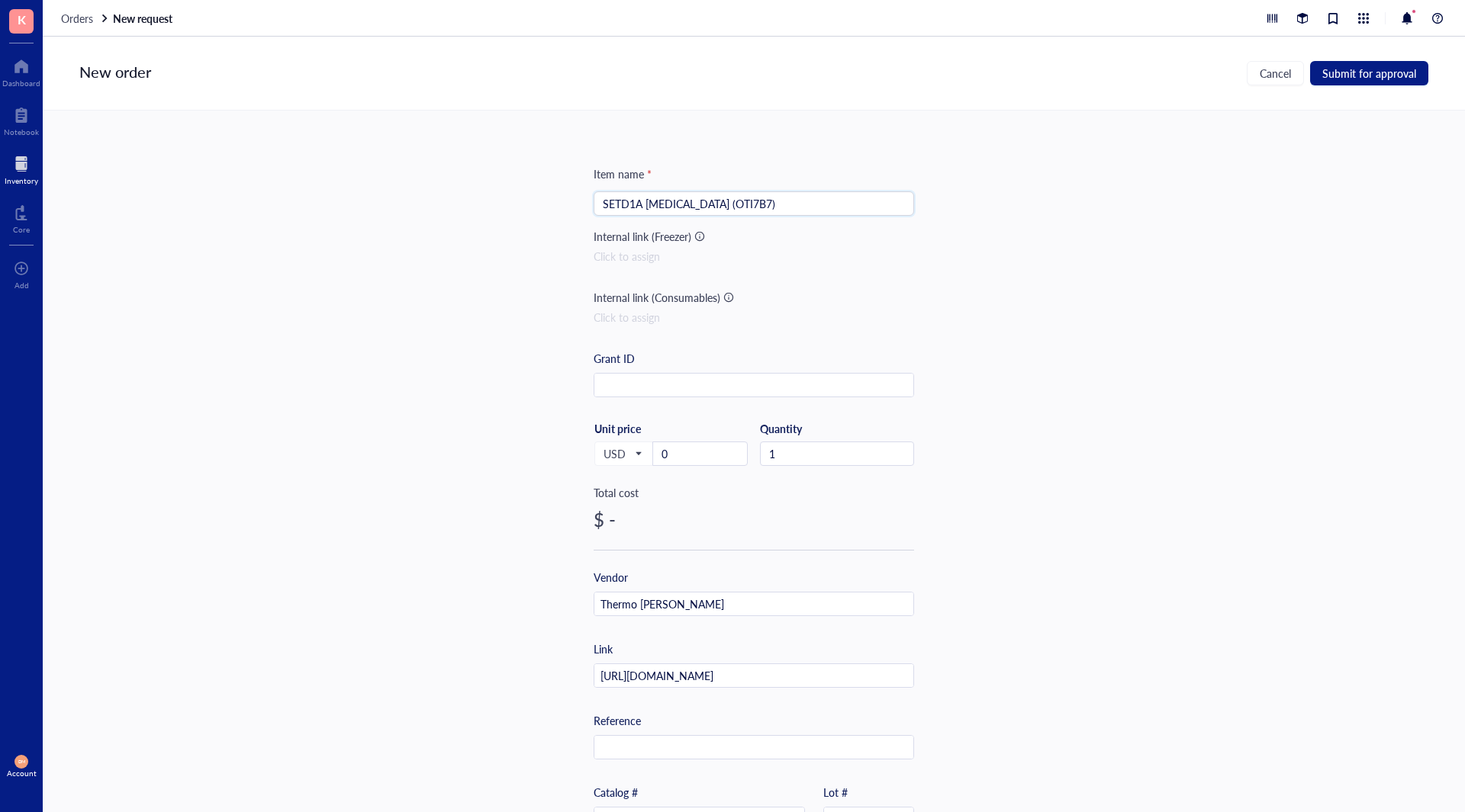
type input "SETD1A Monoclonal Antibody (OTI7B7)"
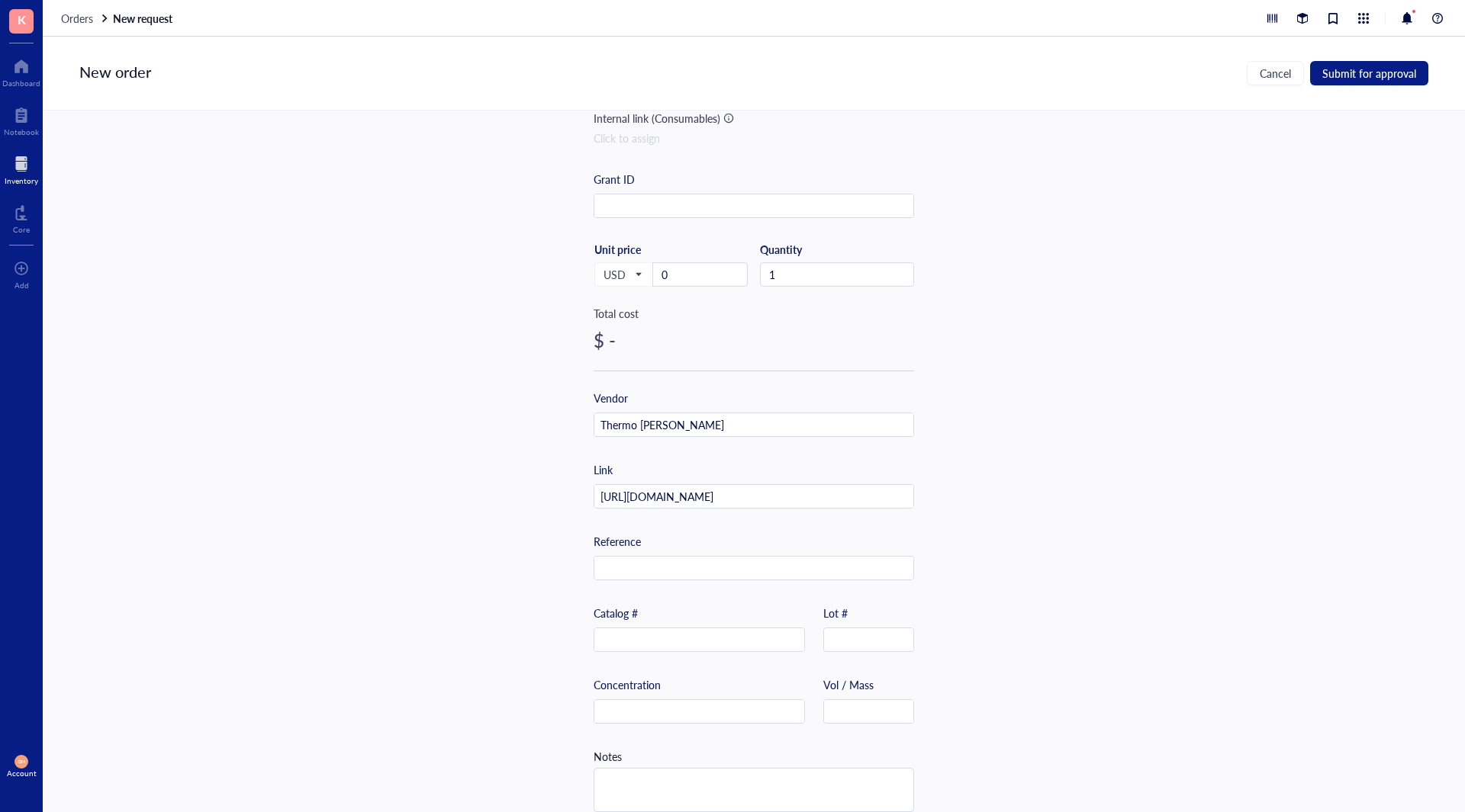
scroll to position [203, 0]
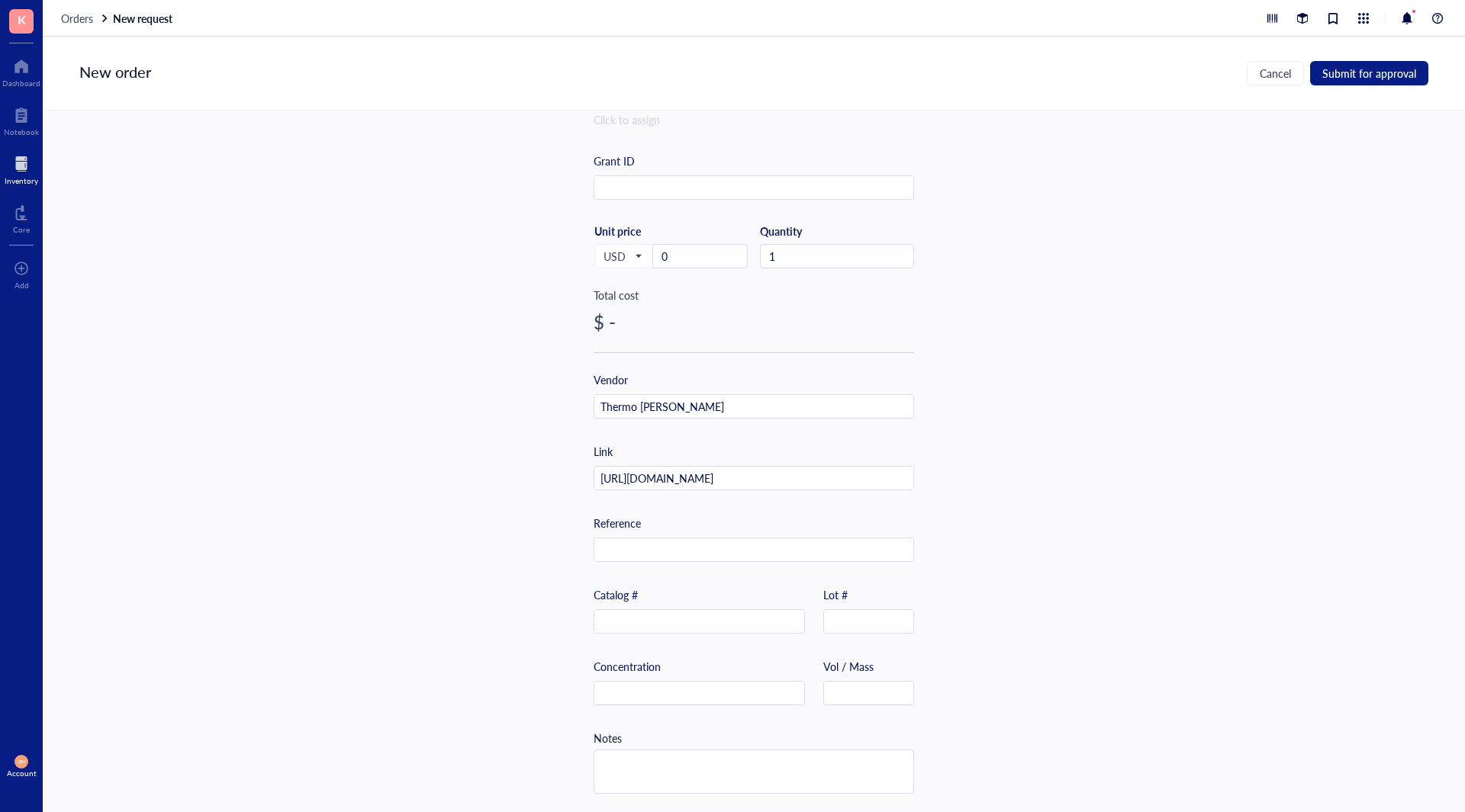
click at [711, 601] on div "Catalog #" at bounding box center [699, 610] width 211 height 47
click at [710, 617] on input "text" at bounding box center [699, 621] width 210 height 24
paste input "MA5-26764"
type input "MA5-26764"
click at [844, 699] on div at bounding box center [869, 693] width 91 height 24
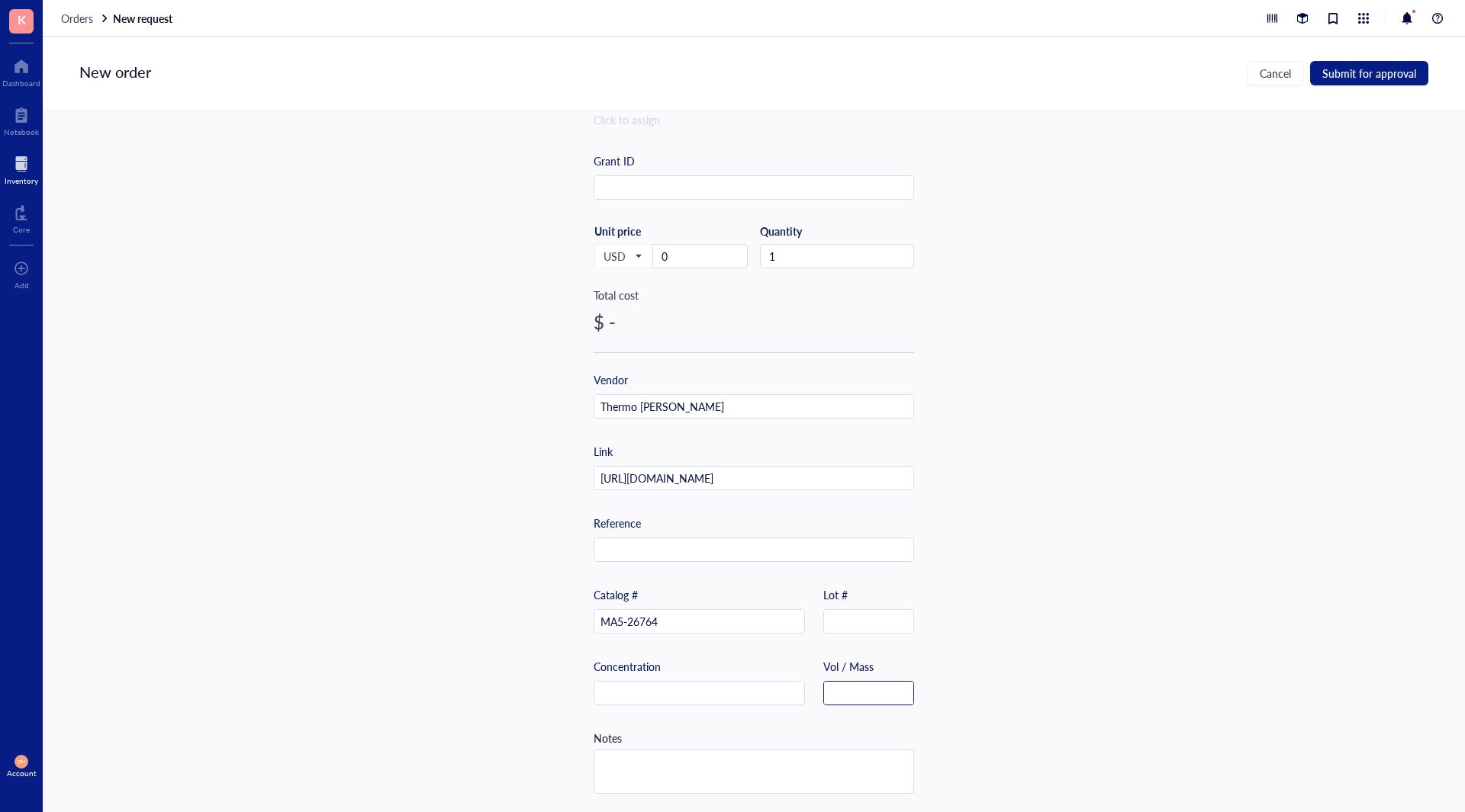
click at [851, 686] on input "text" at bounding box center [869, 693] width 89 height 24
click at [843, 688] on input "100uL" at bounding box center [869, 693] width 89 height 24
type input "100 uL"
click at [1039, 652] on div "Item name * SETD1A Monoclonal Antibody (OTI7B7) Internal link (Freezer) Click t…" at bounding box center [753, 461] width 1422 height 702
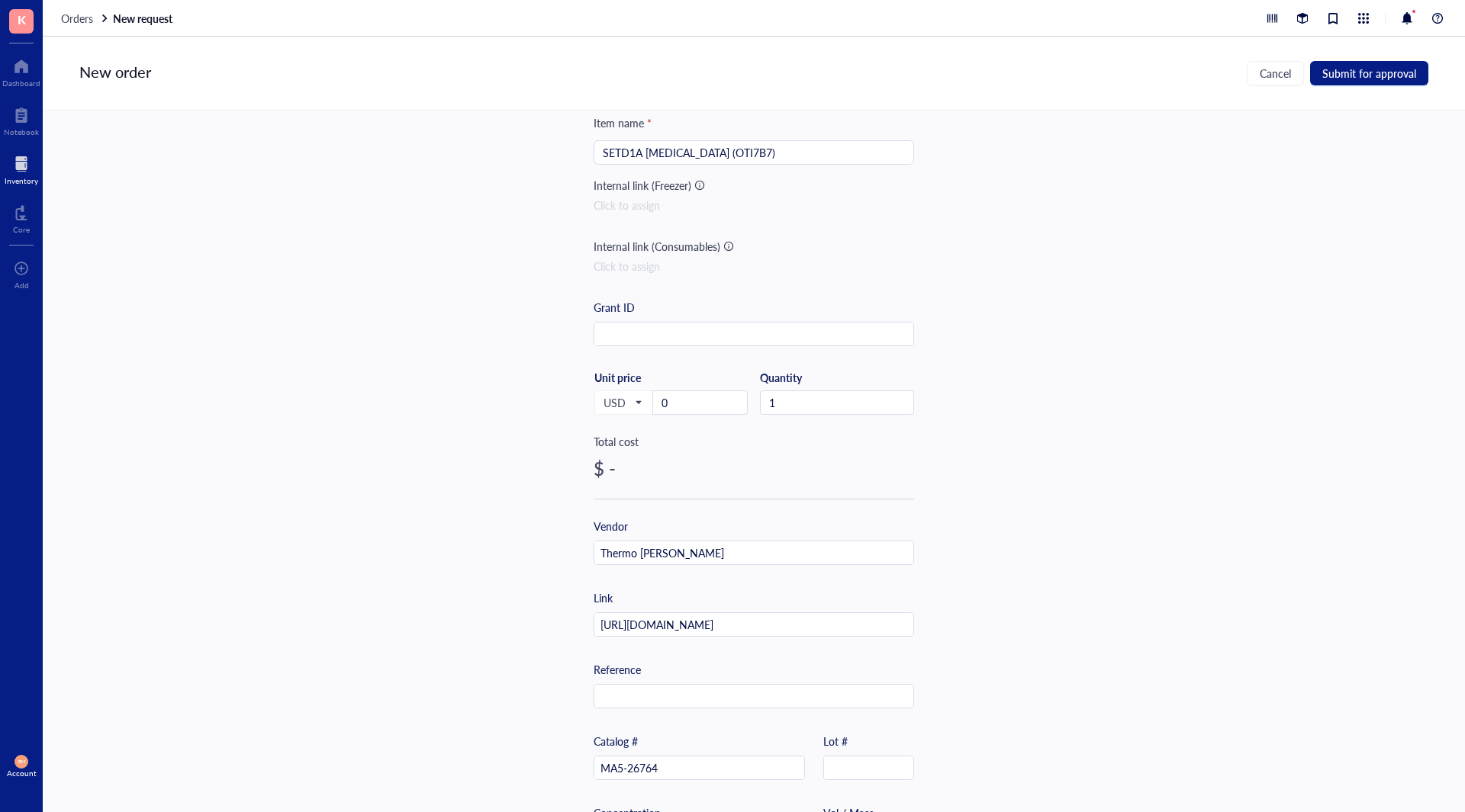
scroll to position [0, 0]
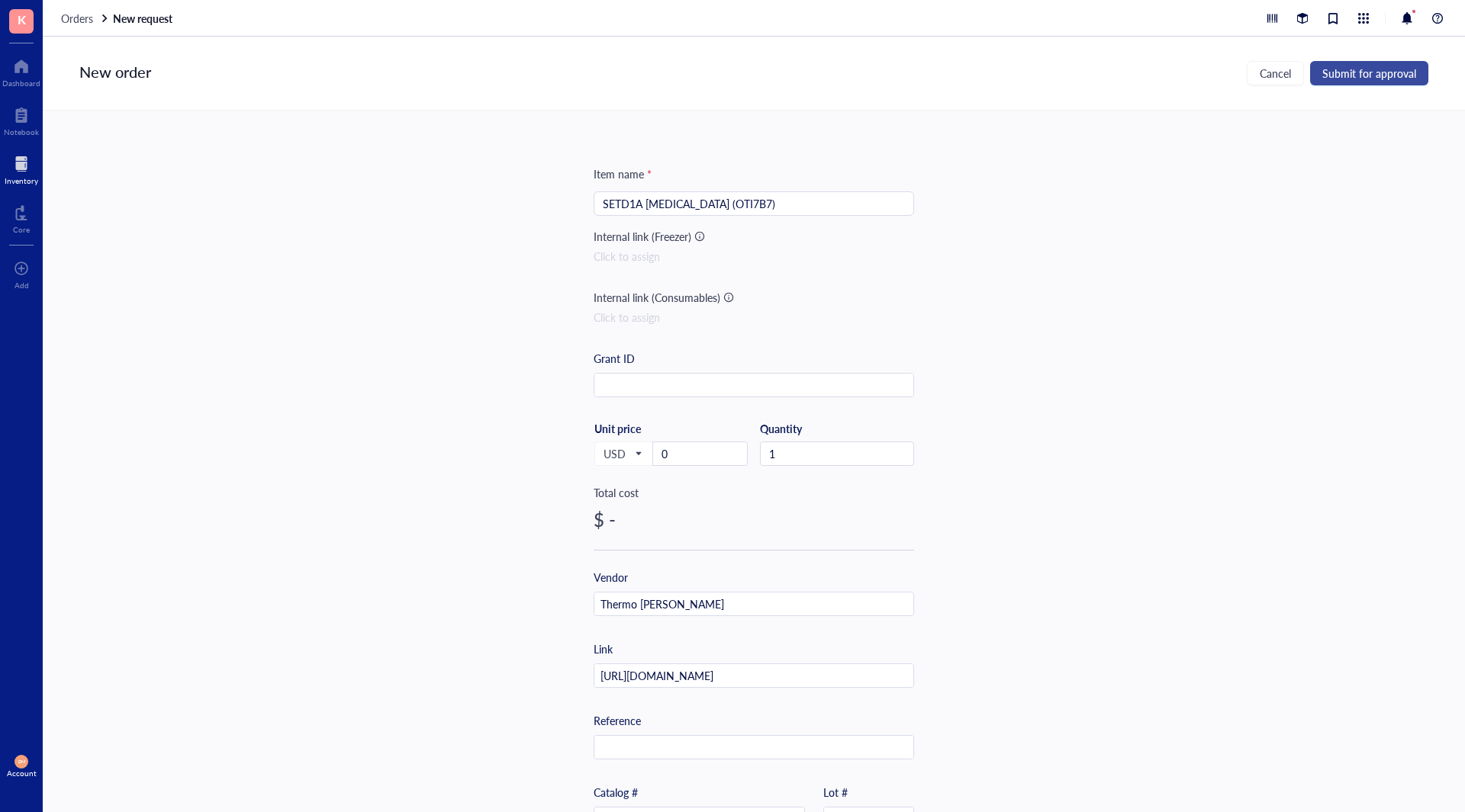
click at [1384, 67] on span "Submit for approval" at bounding box center [1368, 73] width 94 height 13
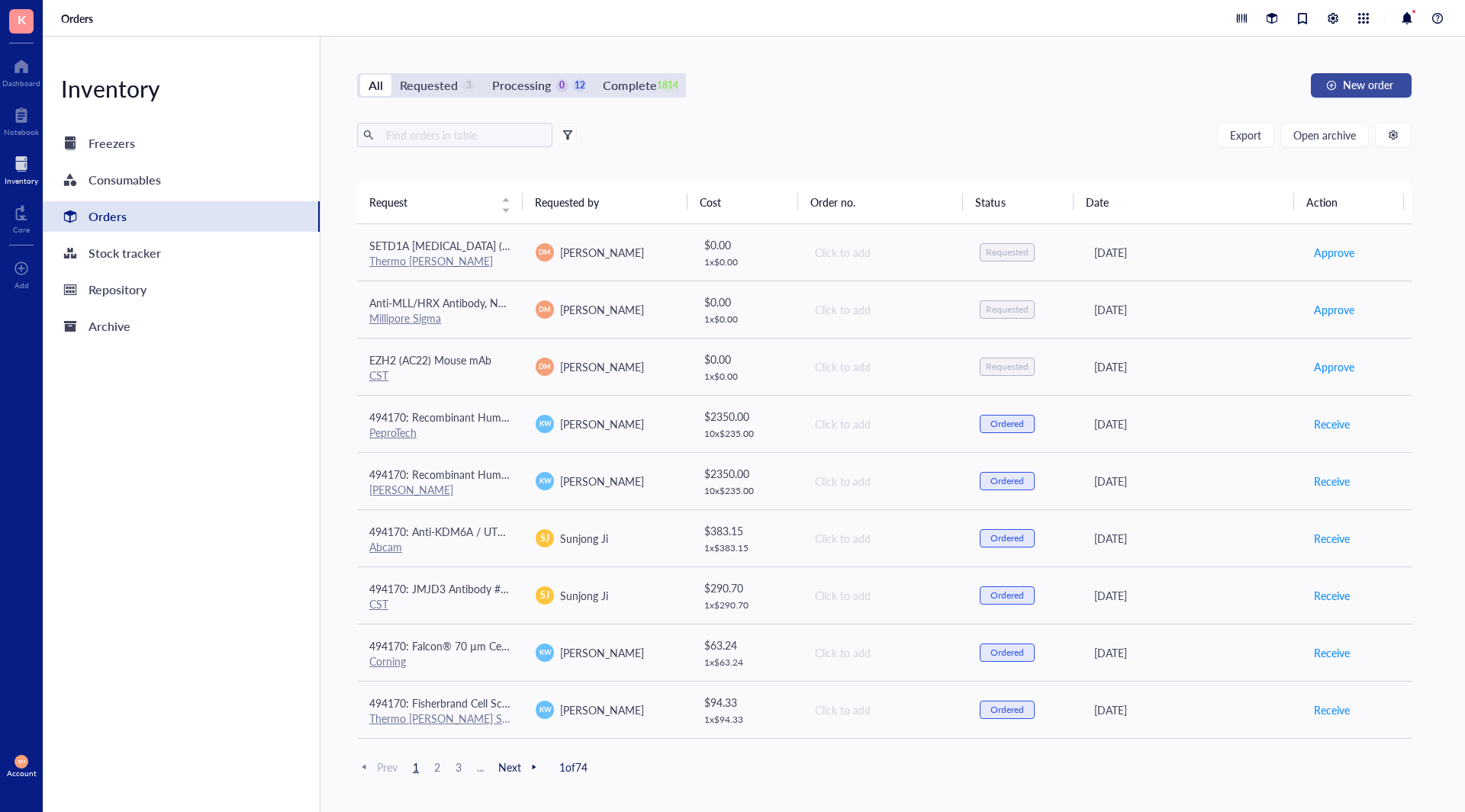
click at [1358, 86] on span "New order" at bounding box center [1368, 84] width 50 height 13
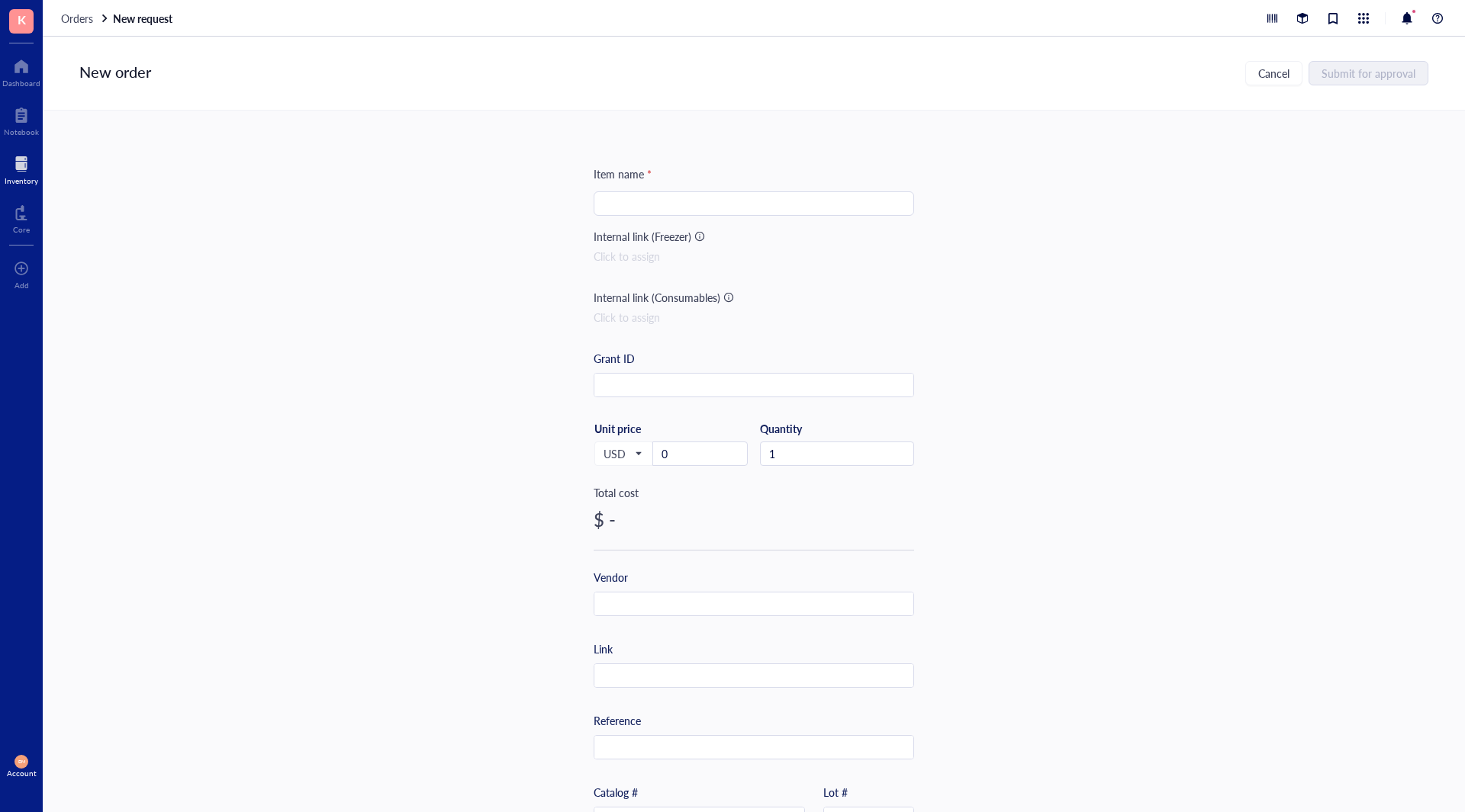
click at [684, 199] on input "search" at bounding box center [753, 204] width 302 height 23
paste input "Duolink® In Situ Red Starter Kit Mouse/Rabbit"
type input "Duolink® In Situ Red Starter Kit Mouse/Rabbit"
click at [646, 669] on input "text" at bounding box center [753, 676] width 319 height 24
paste input "https://www.sigmaaldrich.com/US/en/product/sigma/duo92101"
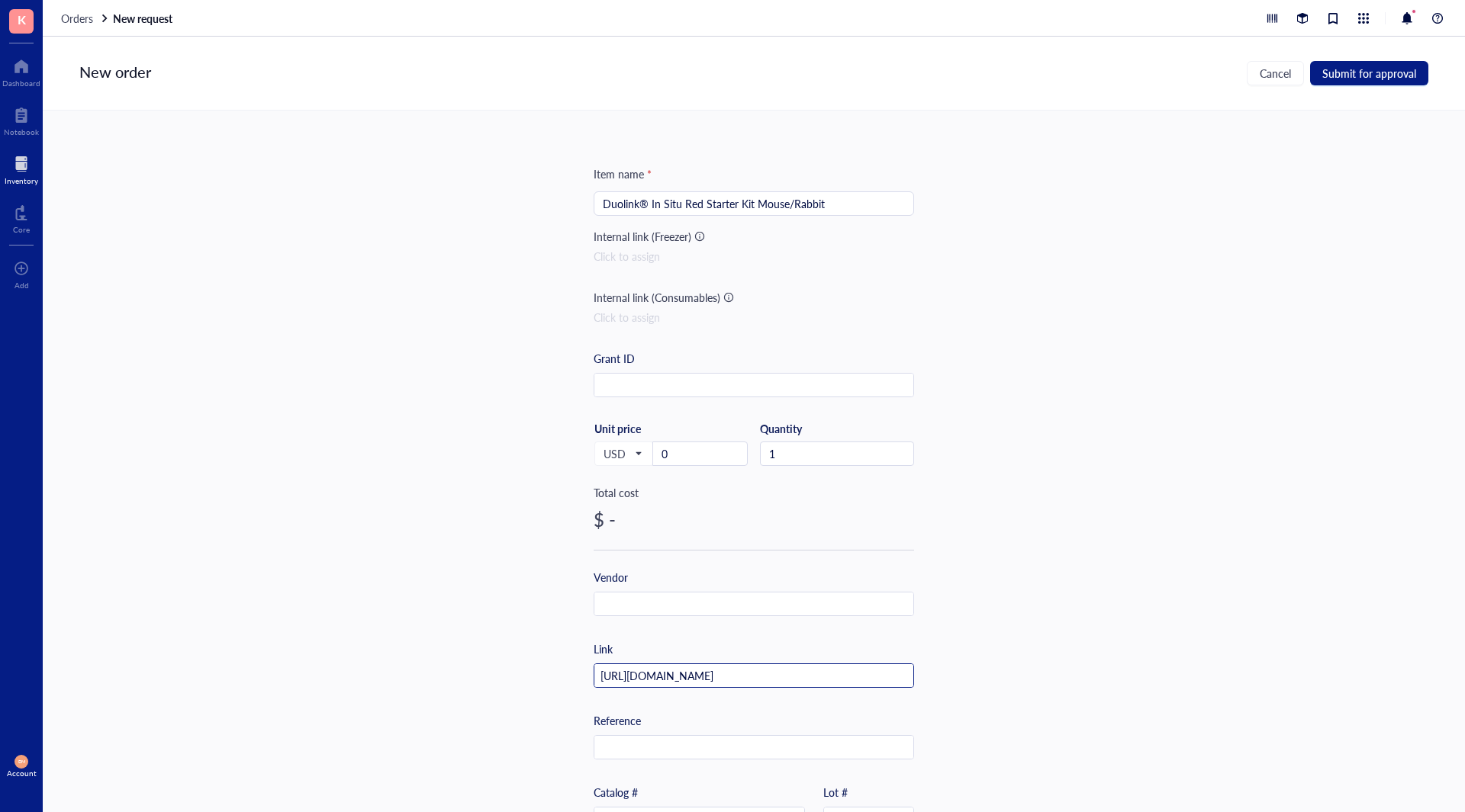
scroll to position [0, 2]
type input "https://www.sigmaaldrich.com/US/en/product/sigma/duo92101"
click at [662, 604] on input "text" at bounding box center [753, 604] width 319 height 24
type input "Millipore Sigma"
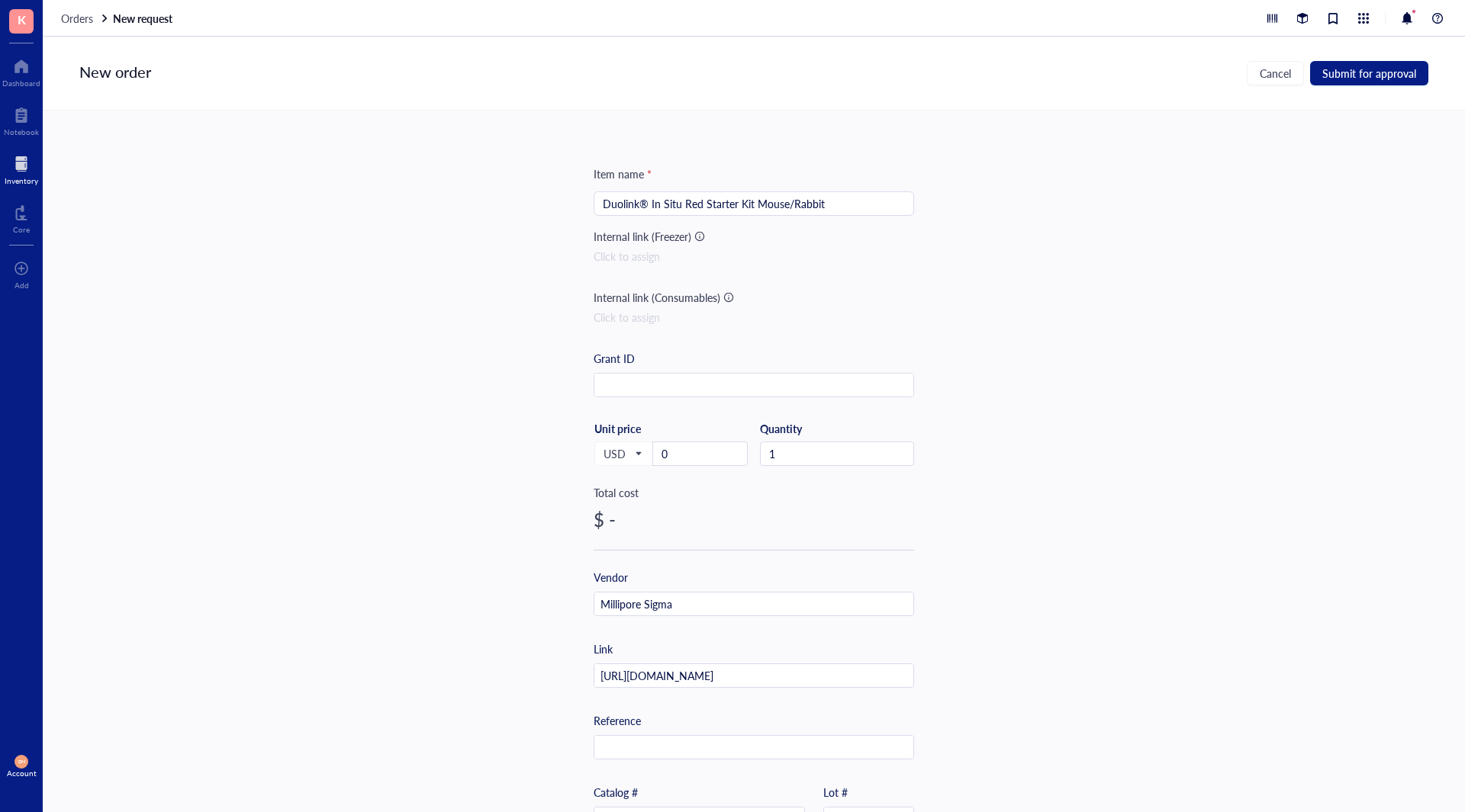
click at [974, 562] on div "Item name * Duolink® In Situ Red Starter Kit Mouse/Rabbit Internal link (Freeze…" at bounding box center [753, 461] width 1422 height 702
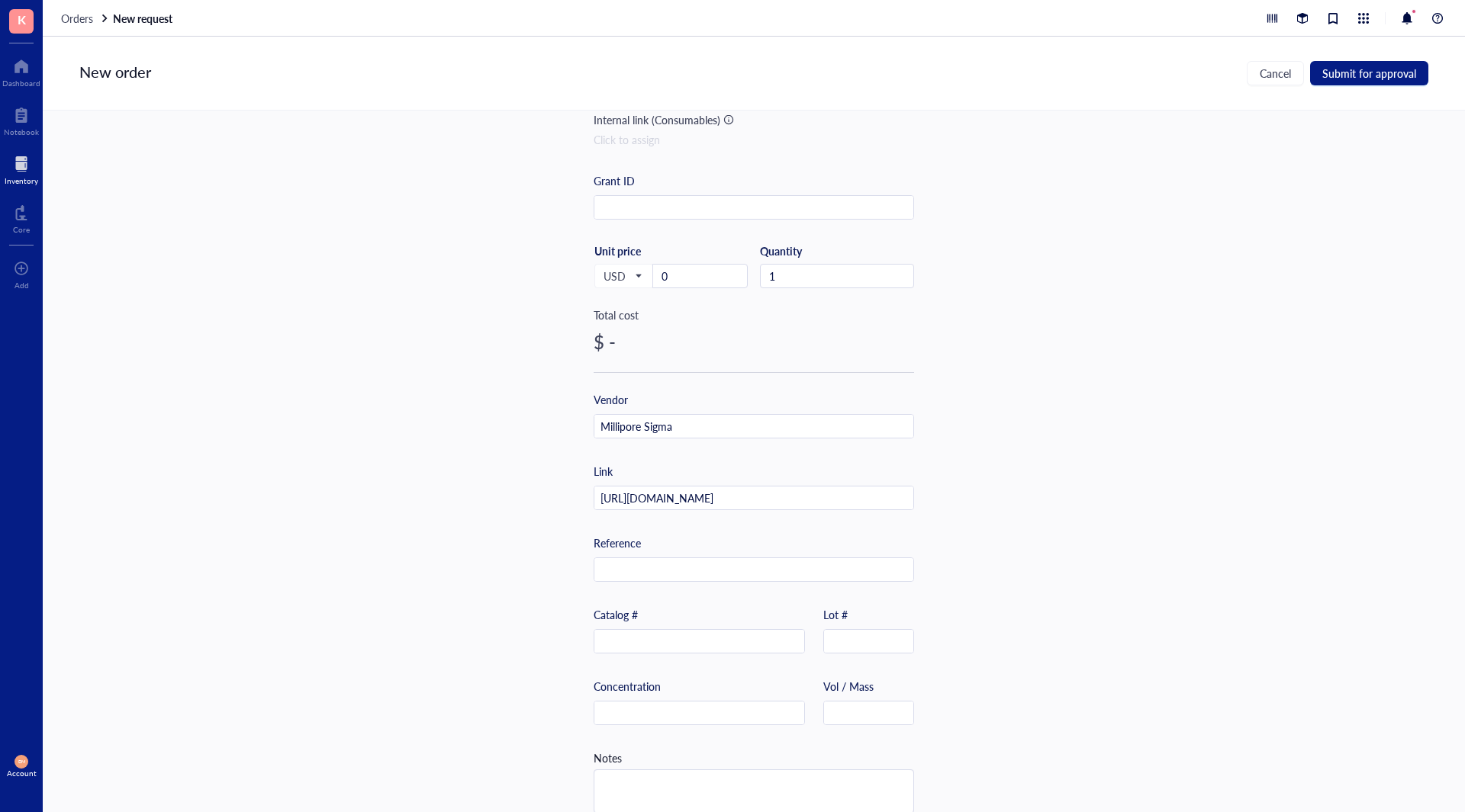
scroll to position [203, 0]
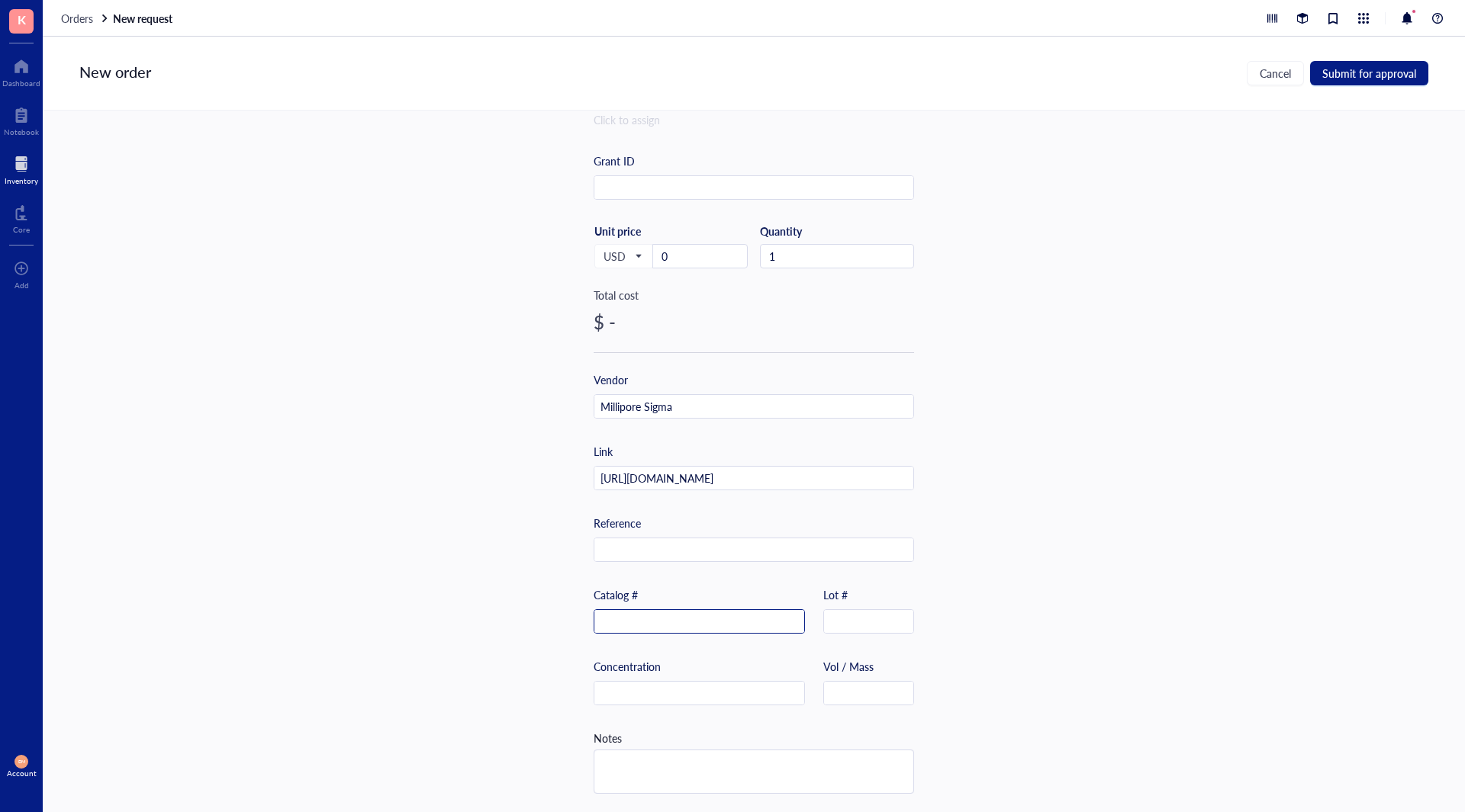
click at [628, 610] on input "text" at bounding box center [699, 621] width 210 height 24
paste input "DUO92101-1KT"
type input "DUO92101-1KT"
click at [1059, 597] on div "Item name * Duolink® In Situ Red Starter Kit Mouse/Rabbit Internal link (Freeze…" at bounding box center [753, 461] width 1422 height 702
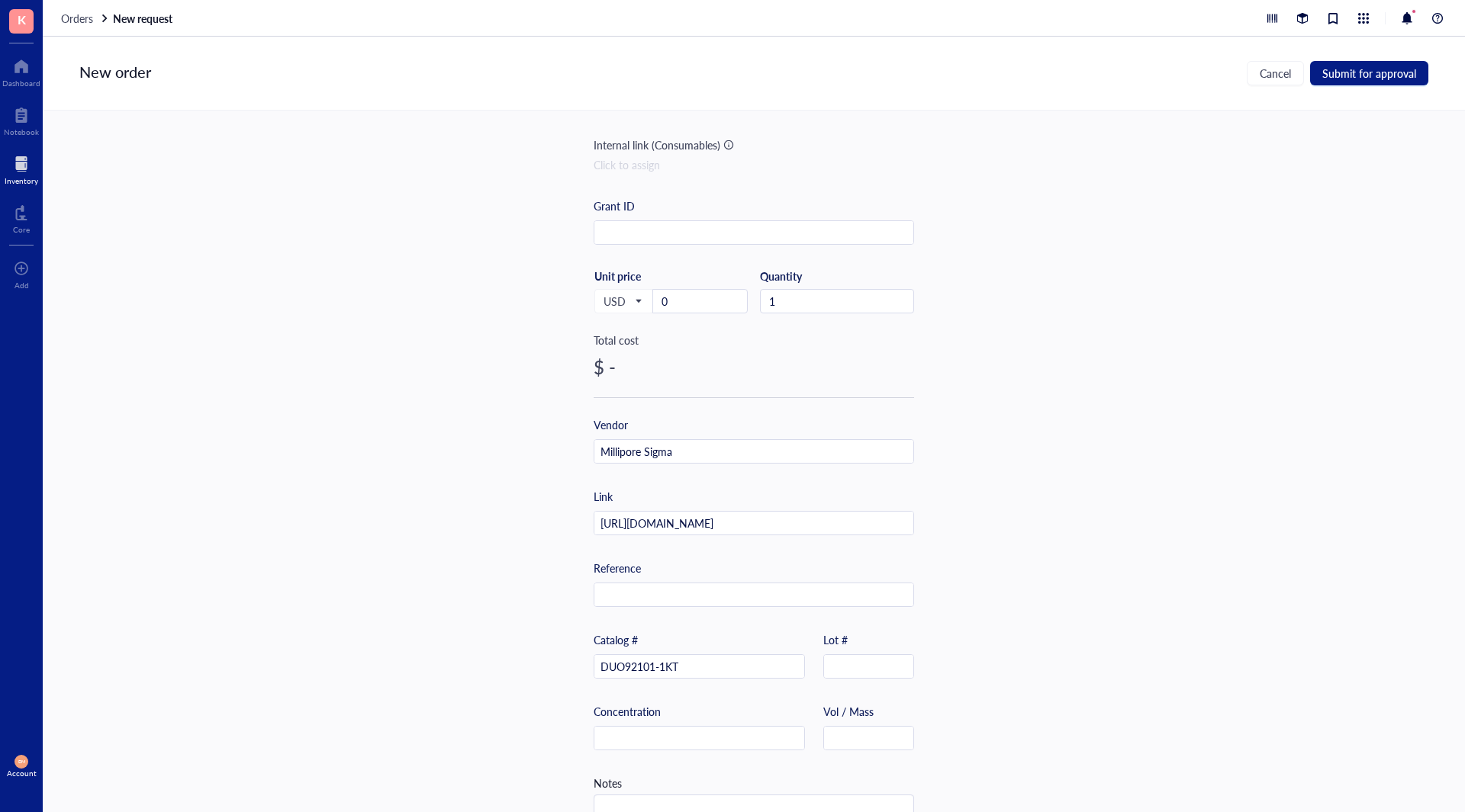
scroll to position [0, 0]
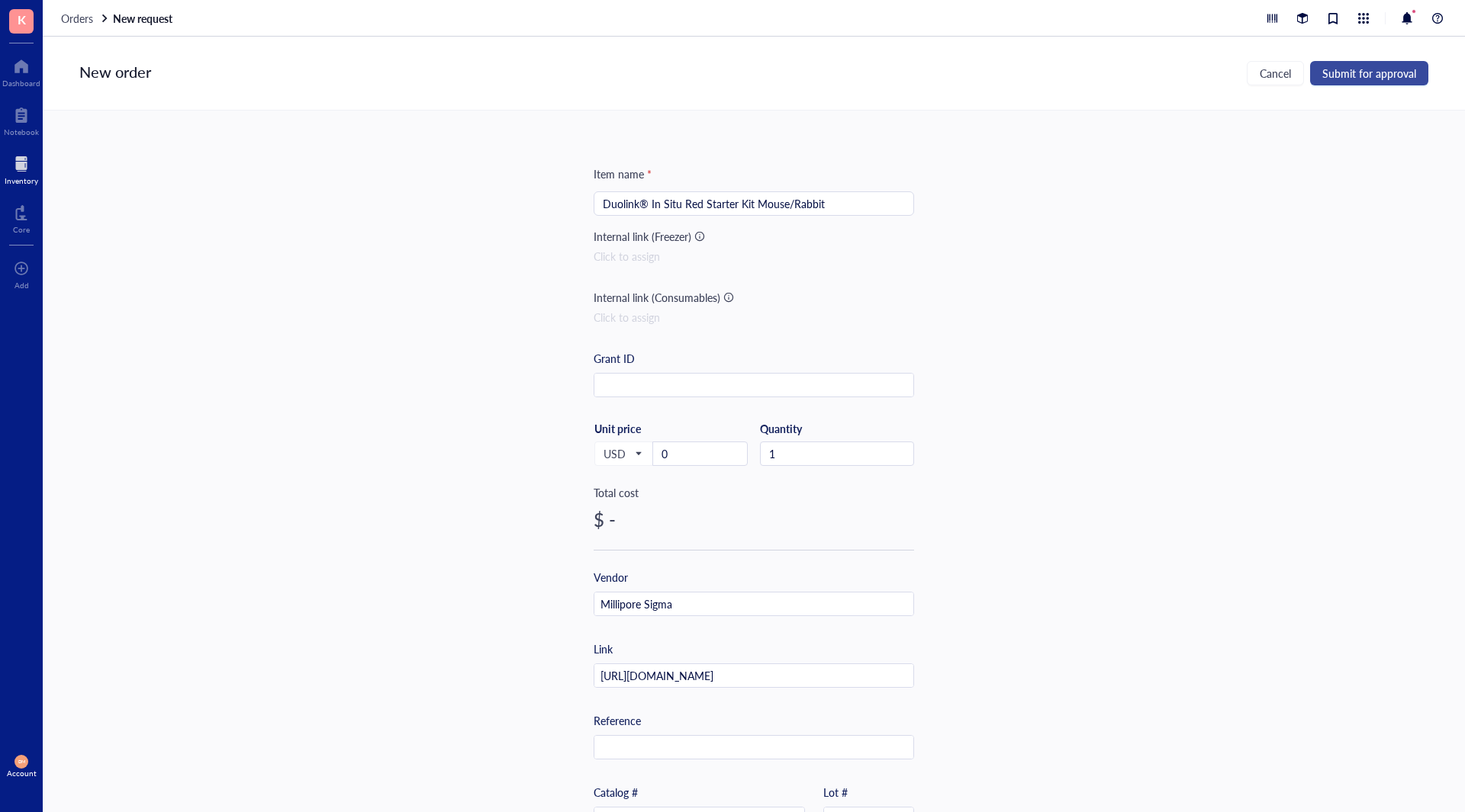
click at [1354, 70] on span "Submit for approval" at bounding box center [1368, 73] width 94 height 13
